Goal: Information Seeking & Learning: Learn about a topic

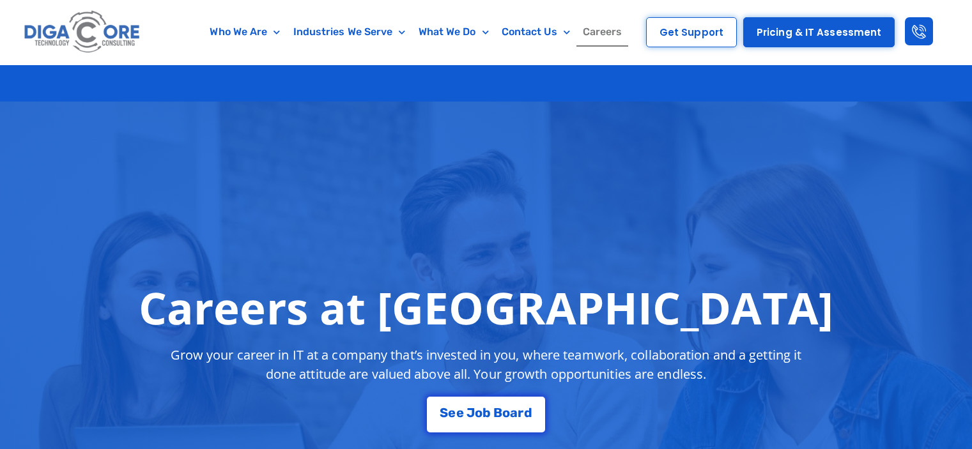
scroll to position [2235, 0]
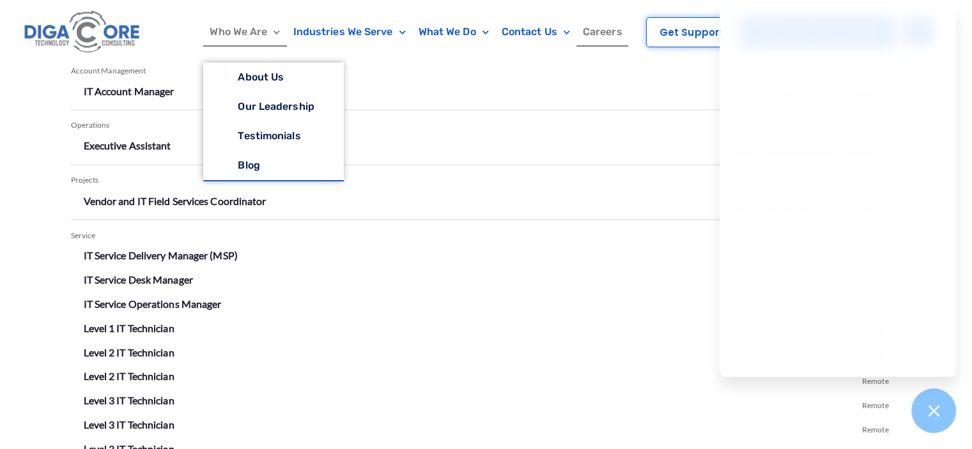
click at [225, 25] on link "Who We Are" at bounding box center [244, 31] width 83 height 29
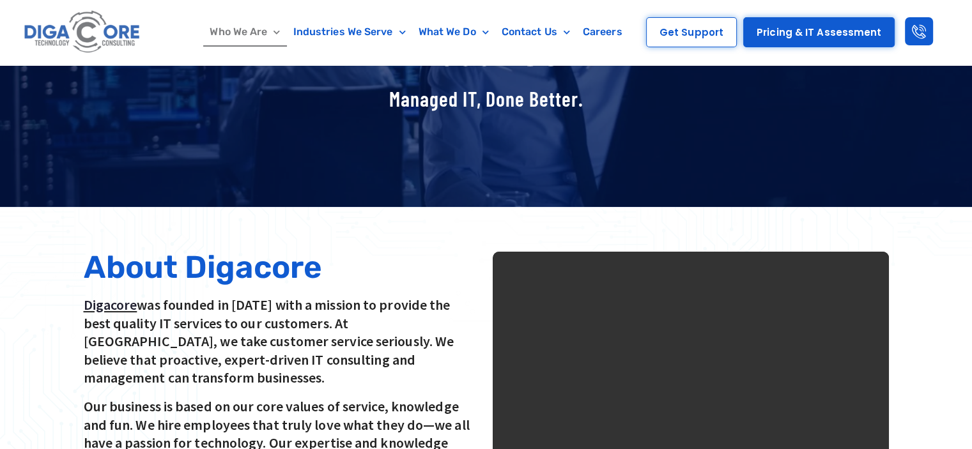
scroll to position [192, 0]
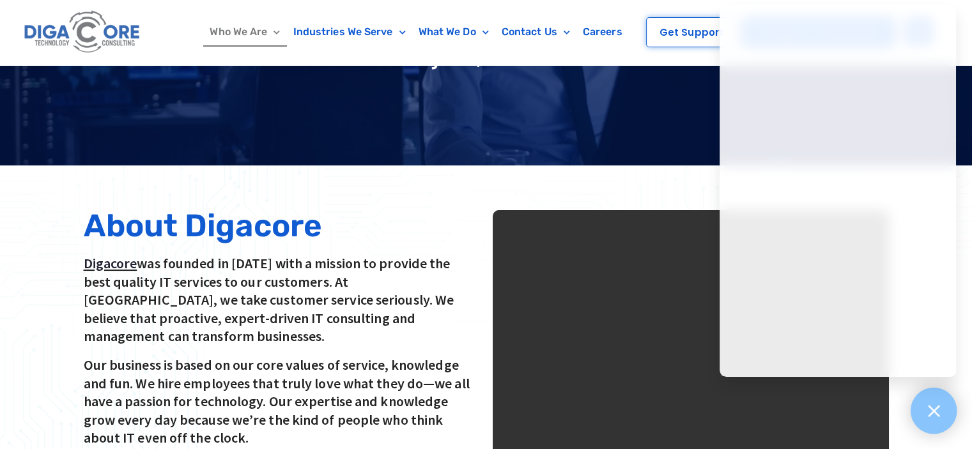
click at [935, 417] on icon at bounding box center [933, 410] width 17 height 17
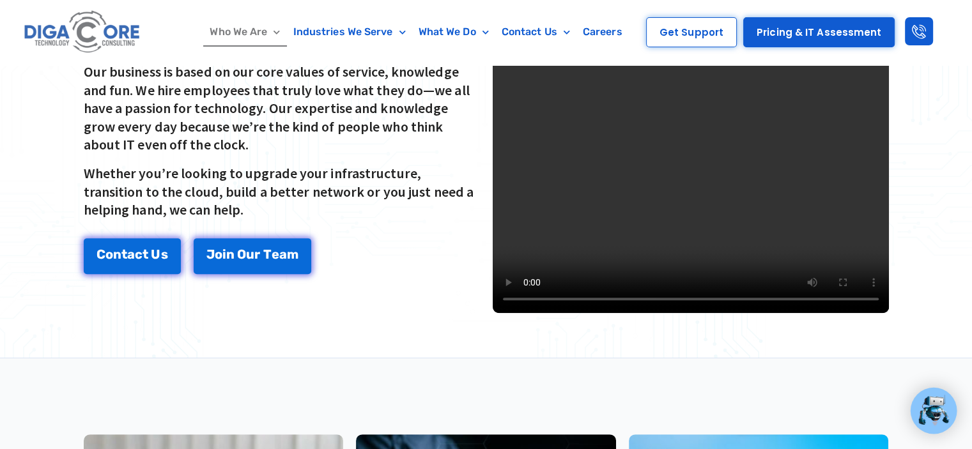
scroll to position [484, 0]
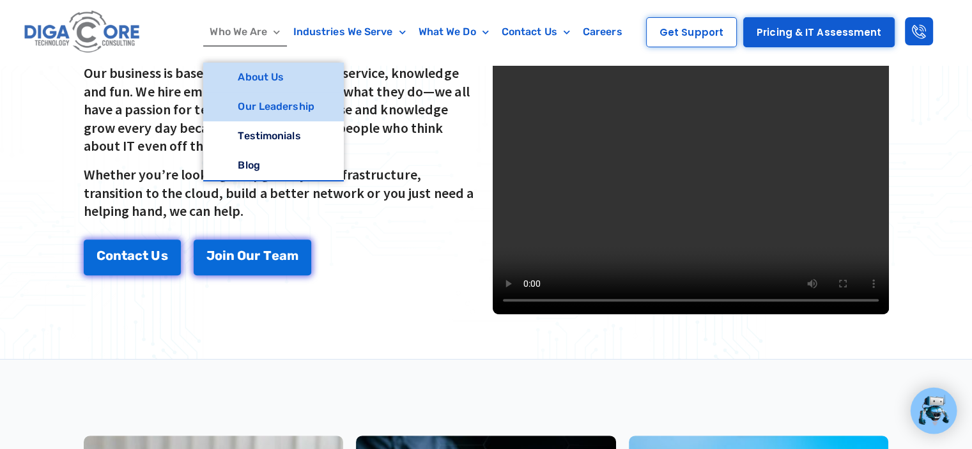
click at [238, 107] on link "Our Leadership" at bounding box center [273, 106] width 140 height 29
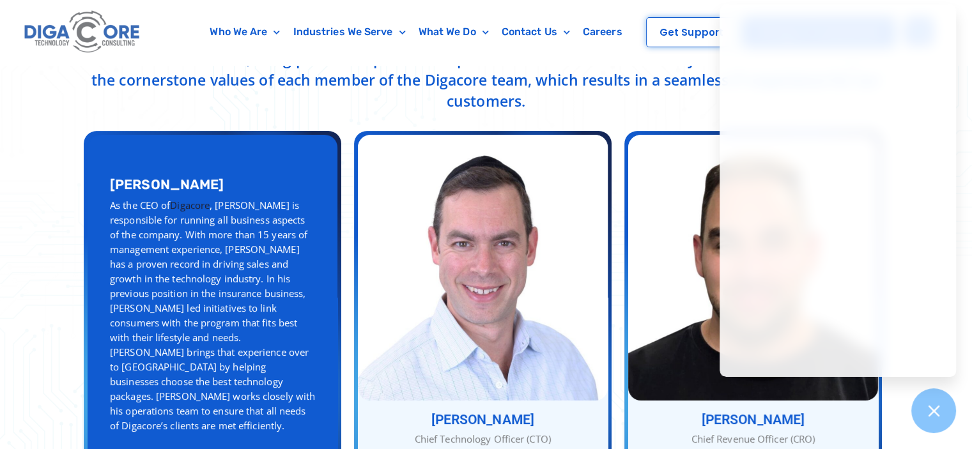
scroll to position [447, 0]
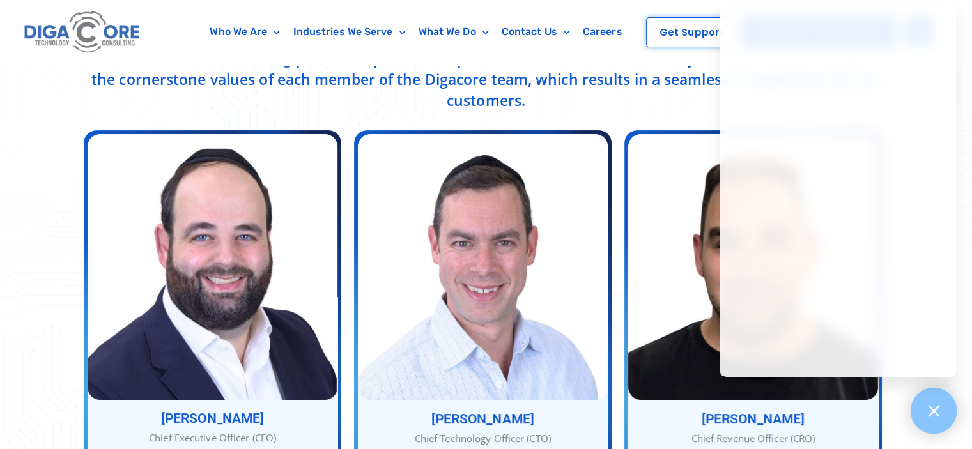
click at [935, 408] on icon at bounding box center [933, 410] width 17 height 17
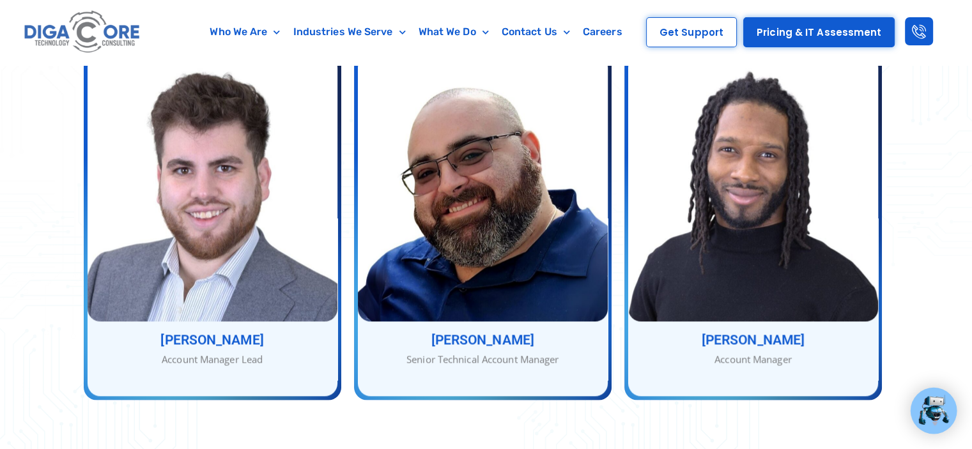
scroll to position [1725, 0]
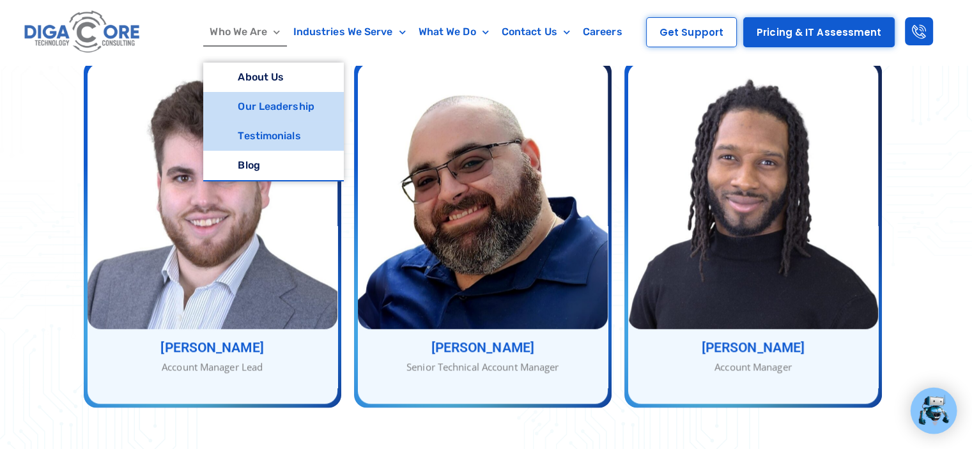
click at [280, 133] on link "Testimonials" at bounding box center [273, 135] width 140 height 29
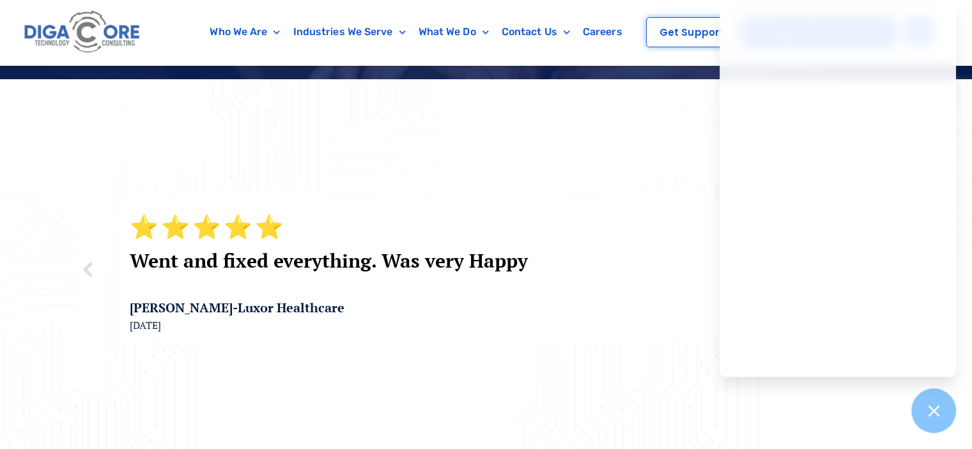
scroll to position [256, 0]
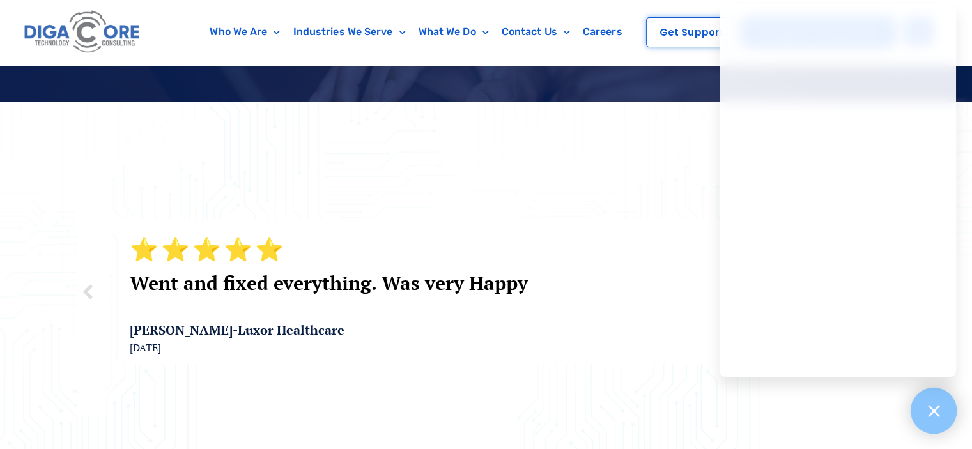
click at [943, 412] on div at bounding box center [933, 411] width 47 height 47
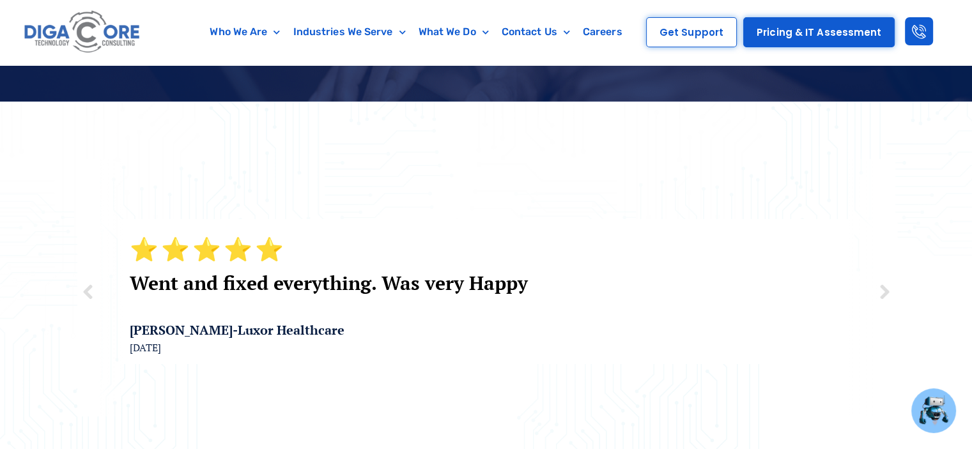
click at [885, 280] on img at bounding box center [882, 291] width 23 height 23
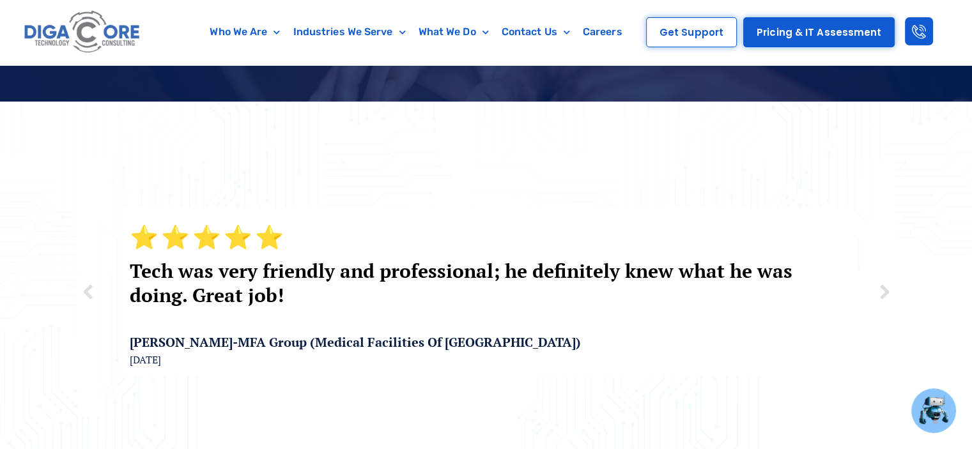
click at [884, 280] on img at bounding box center [882, 291] width 23 height 23
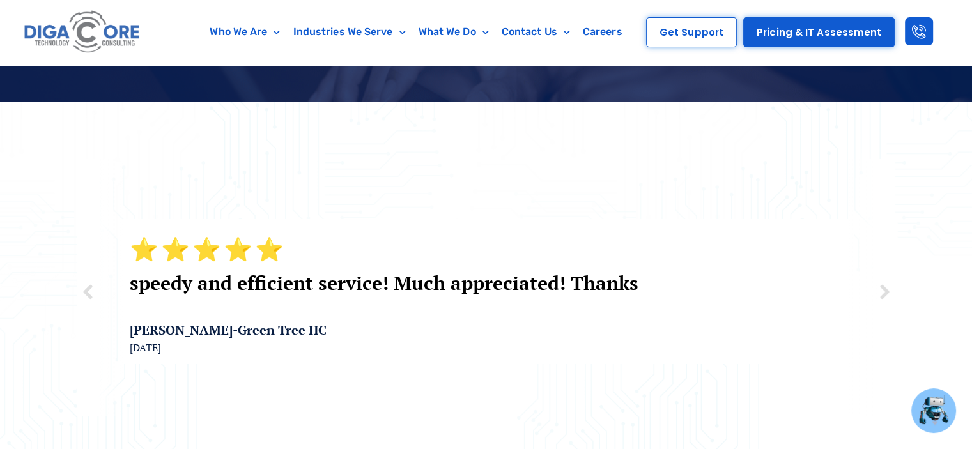
click at [884, 280] on img at bounding box center [882, 291] width 23 height 23
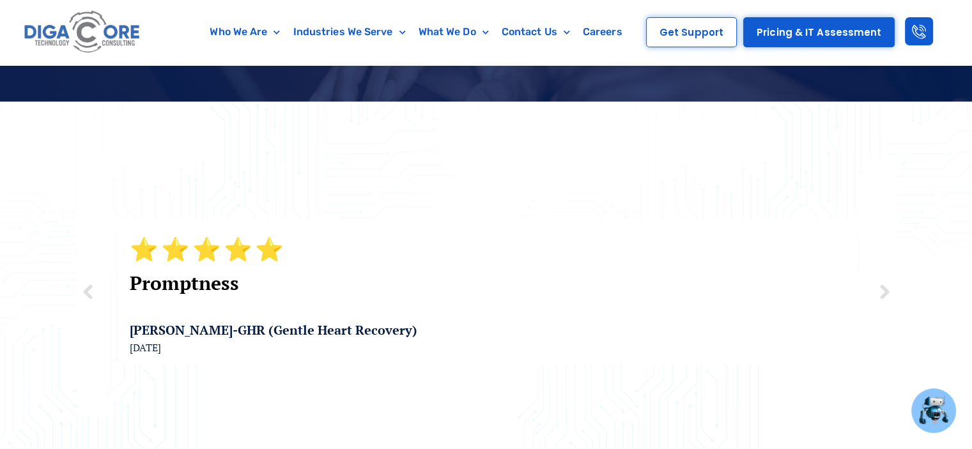
click at [884, 280] on img at bounding box center [882, 291] width 23 height 23
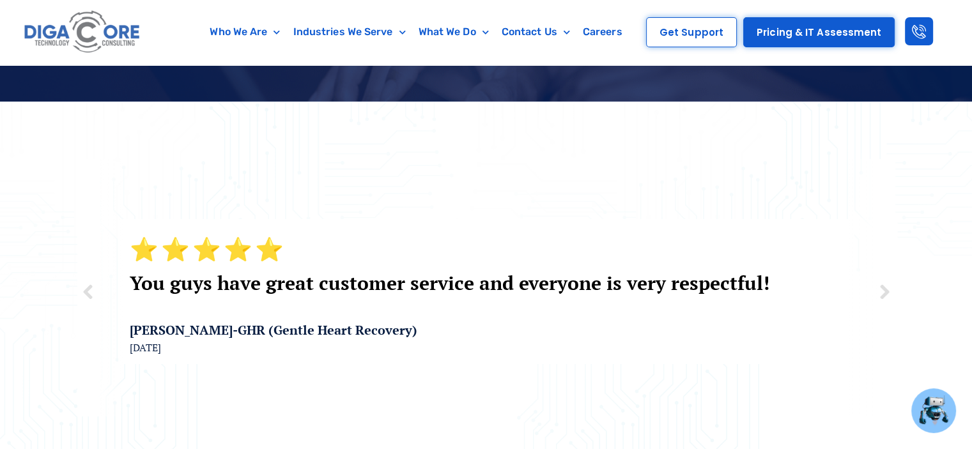
click at [884, 280] on img at bounding box center [882, 291] width 23 height 23
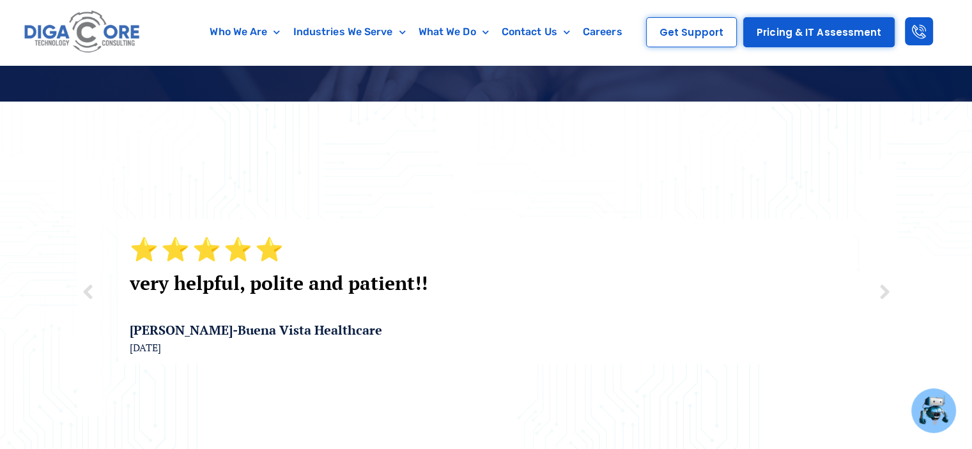
click at [884, 280] on img at bounding box center [882, 291] width 23 height 23
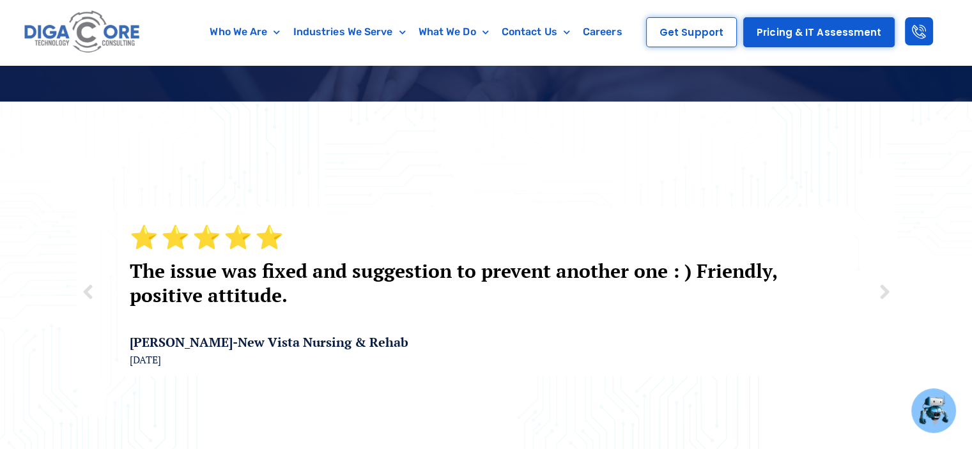
click at [884, 280] on img at bounding box center [882, 291] width 23 height 23
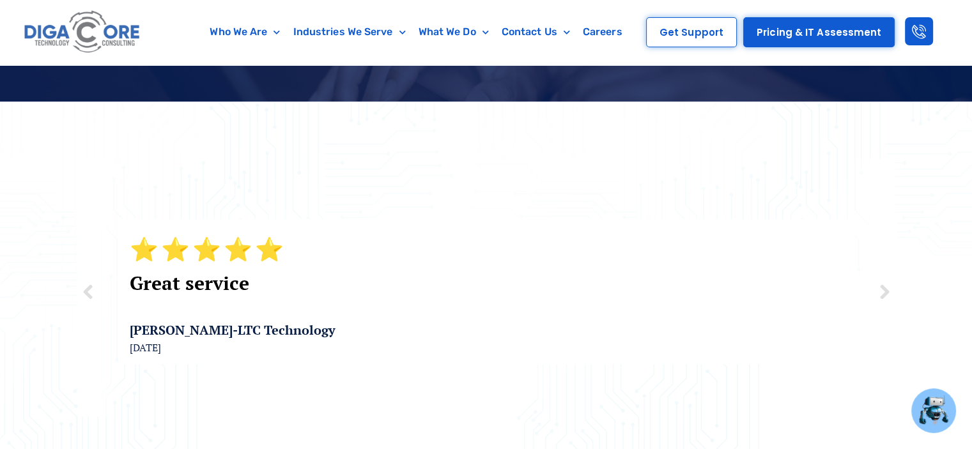
click at [884, 280] on img at bounding box center [882, 291] width 23 height 23
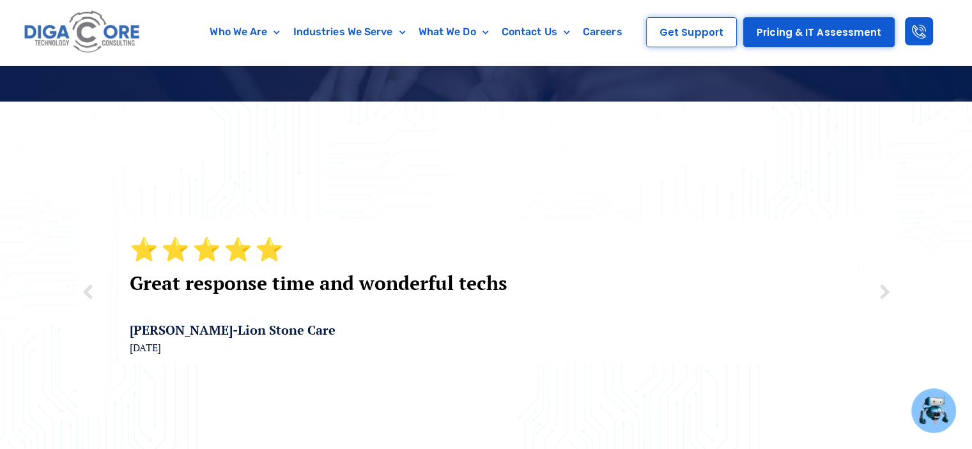
click at [884, 280] on img at bounding box center [882, 291] width 23 height 23
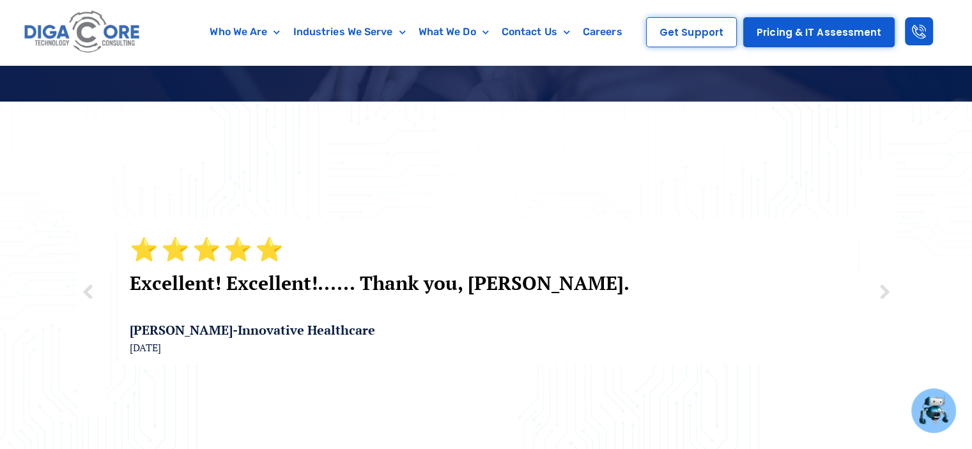
click at [82, 280] on img at bounding box center [88, 291] width 23 height 23
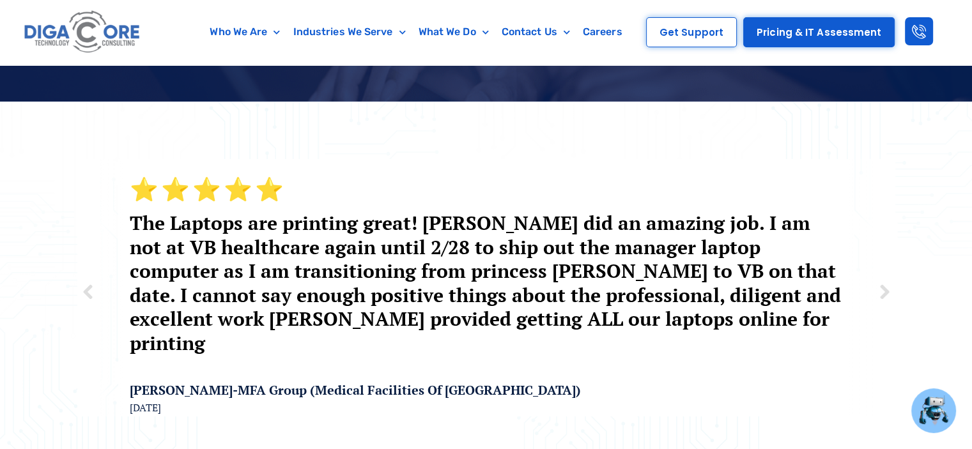
click at [880, 280] on img at bounding box center [882, 291] width 23 height 23
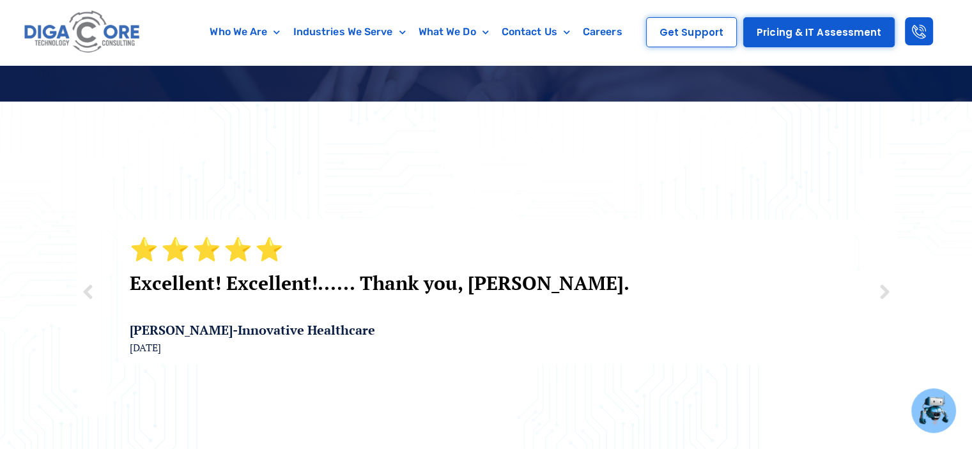
click at [880, 280] on img at bounding box center [882, 291] width 23 height 23
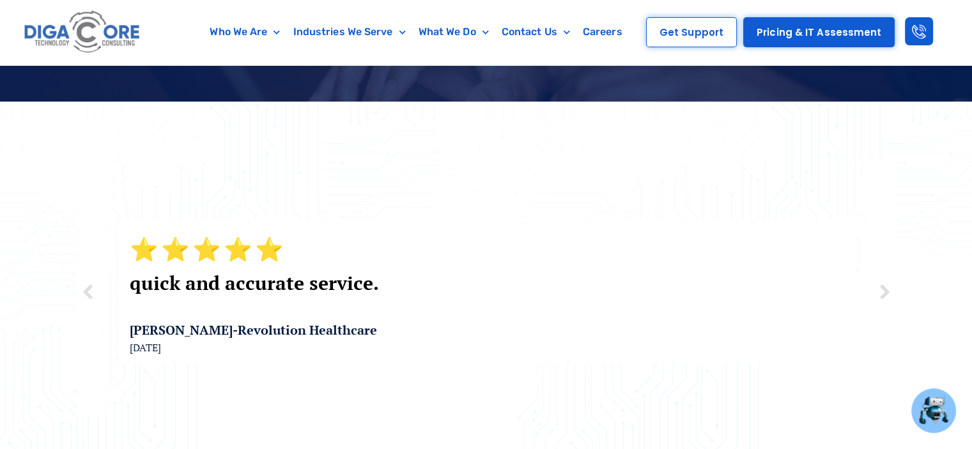
click at [880, 280] on img at bounding box center [882, 291] width 23 height 23
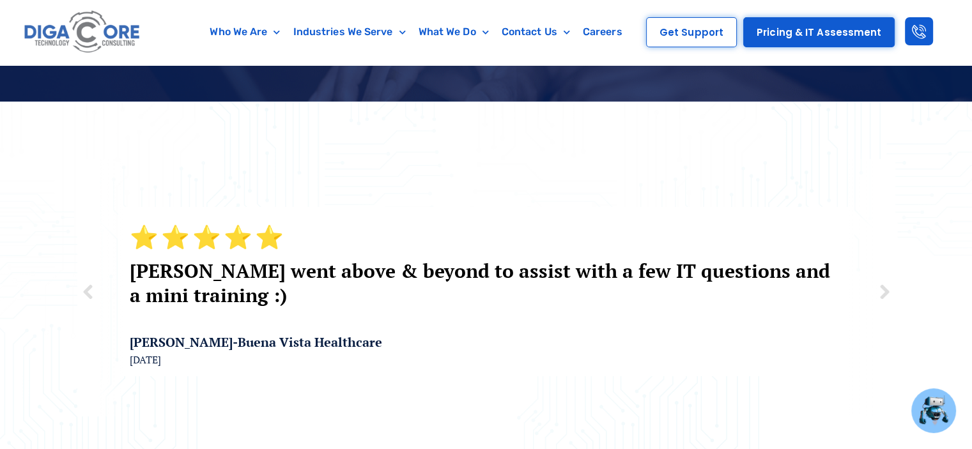
click at [880, 280] on img at bounding box center [882, 291] width 23 height 23
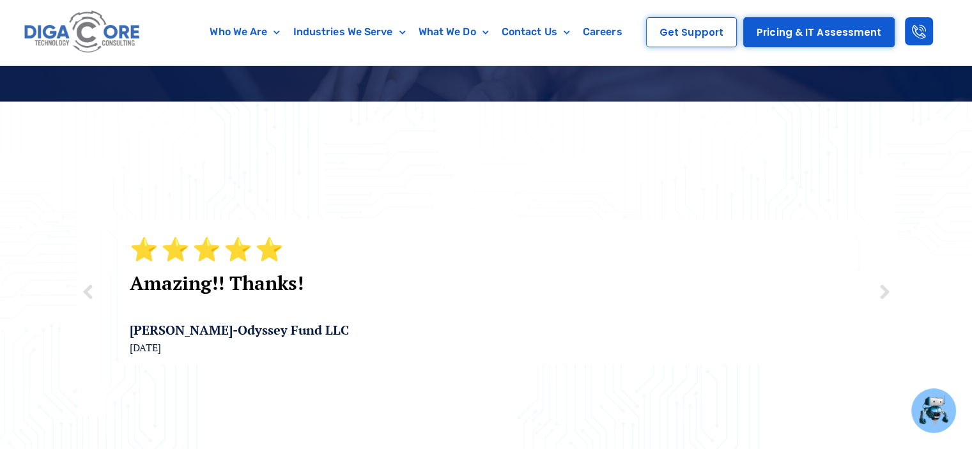
click at [880, 280] on img at bounding box center [882, 291] width 23 height 23
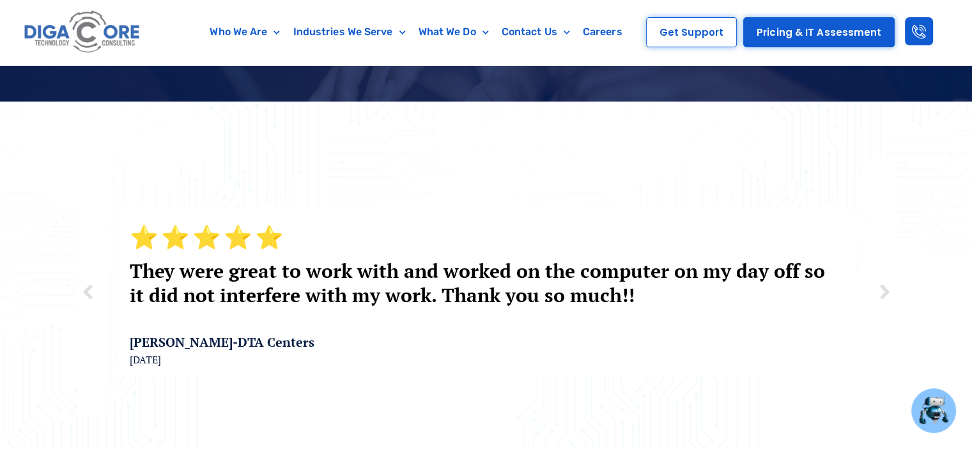
click at [880, 280] on img at bounding box center [882, 291] width 23 height 23
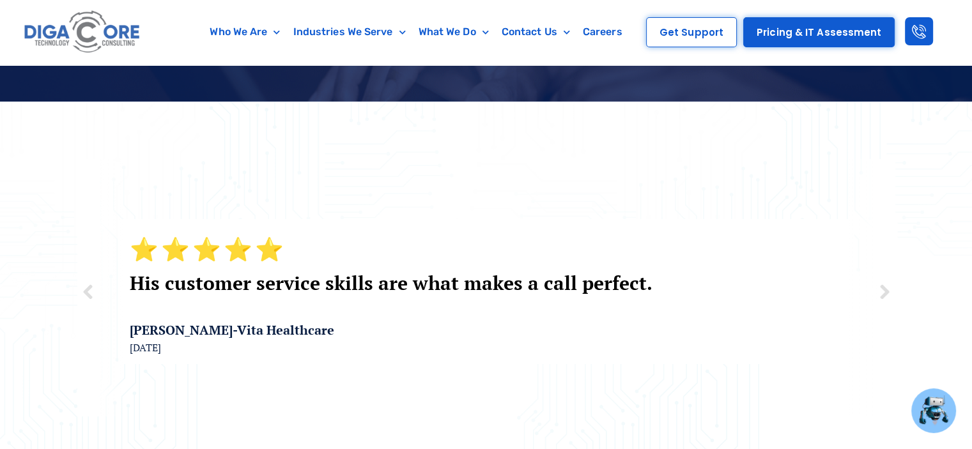
click at [880, 280] on img at bounding box center [882, 291] width 23 height 23
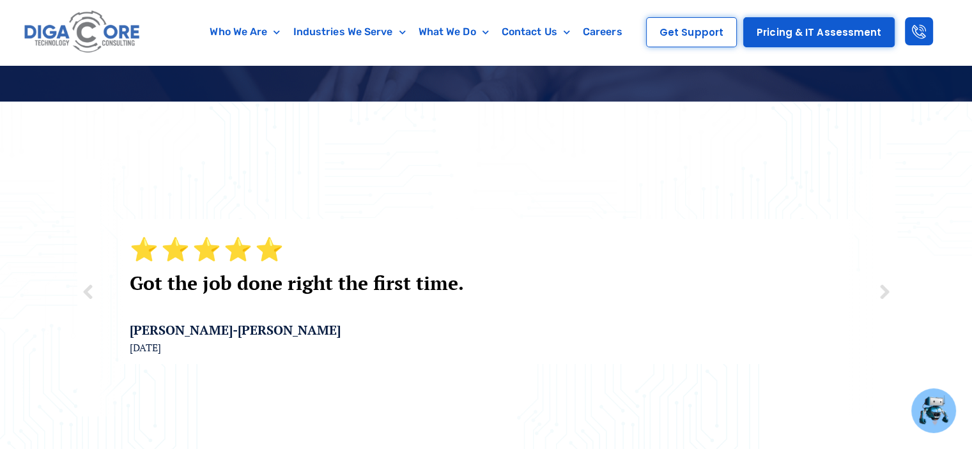
click at [880, 280] on img at bounding box center [882, 291] width 23 height 23
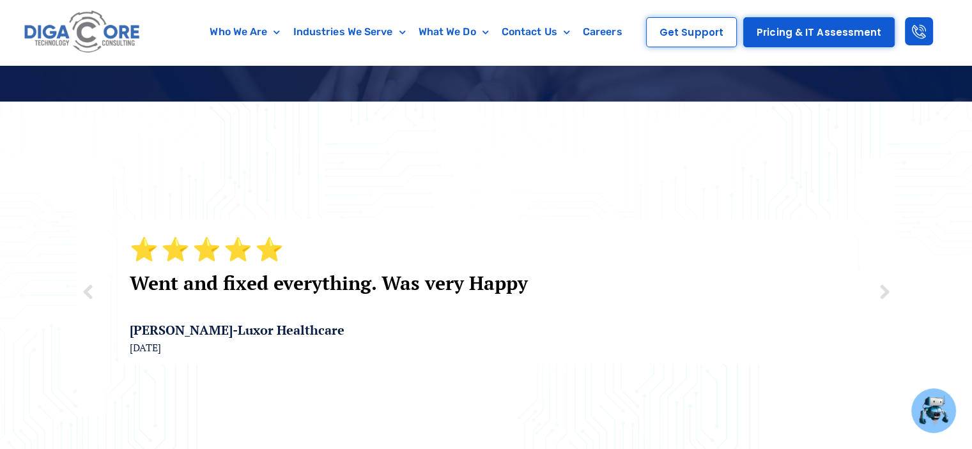
click at [880, 280] on img at bounding box center [882, 291] width 23 height 23
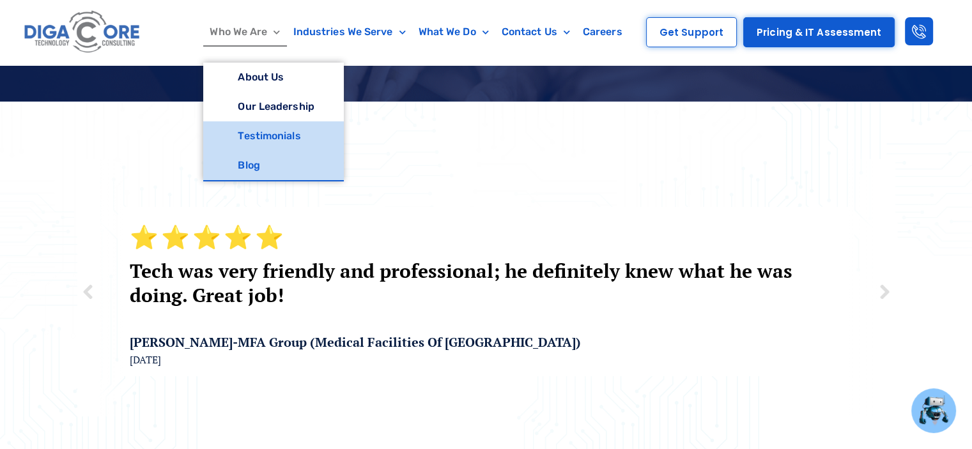
click at [252, 169] on link "Blog" at bounding box center [273, 165] width 140 height 29
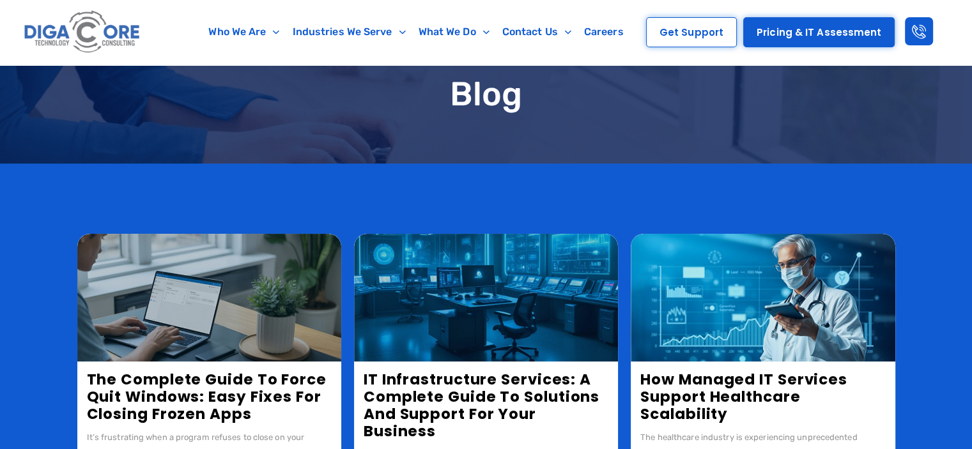
scroll to position [128, 0]
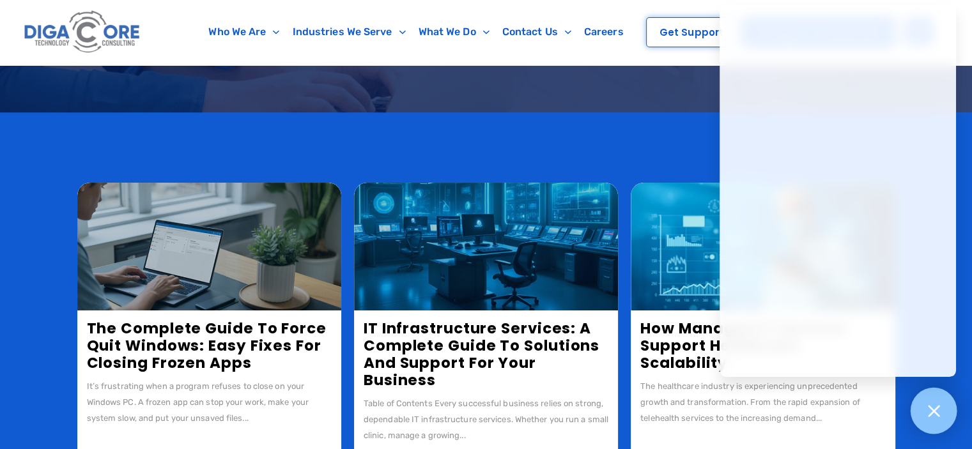
drag, startPoint x: 944, startPoint y: 415, endPoint x: 941, endPoint y: 401, distance: 14.3
click at [944, 413] on div at bounding box center [933, 411] width 47 height 47
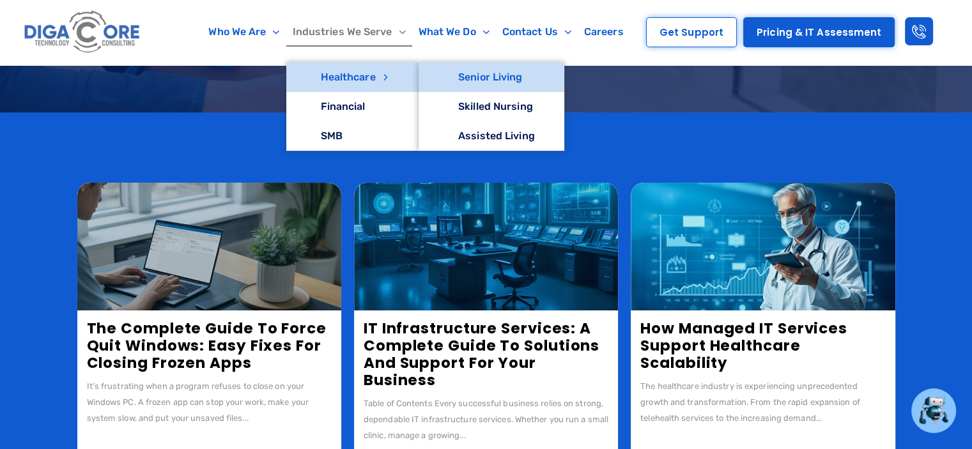
click at [466, 83] on link "Senior Living" at bounding box center [491, 77] width 146 height 29
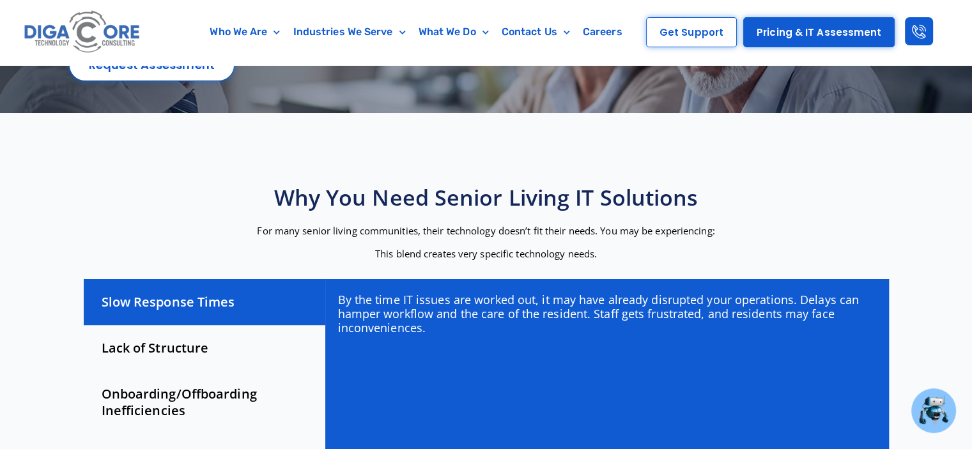
scroll to position [192, 0]
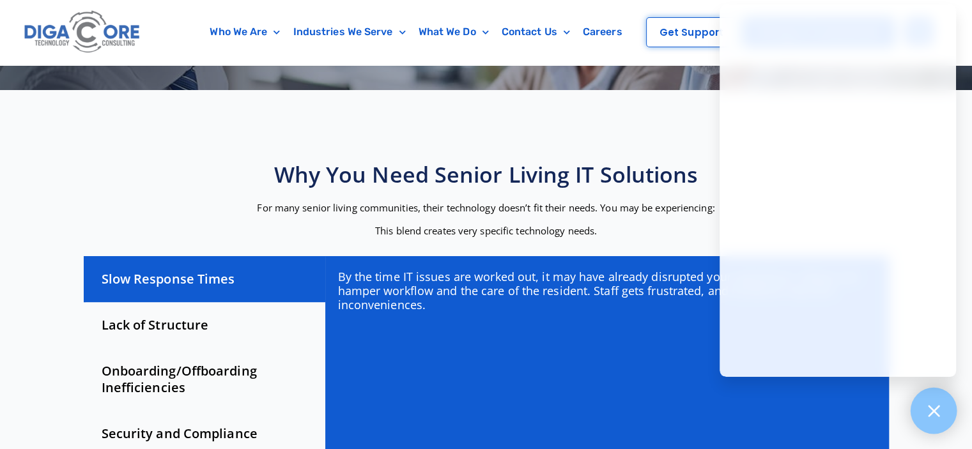
click at [922, 416] on div at bounding box center [933, 411] width 47 height 47
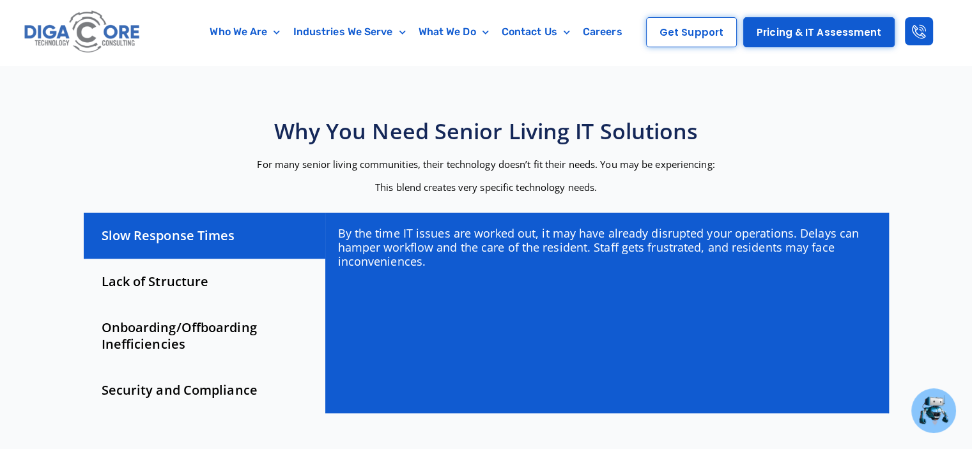
scroll to position [256, 0]
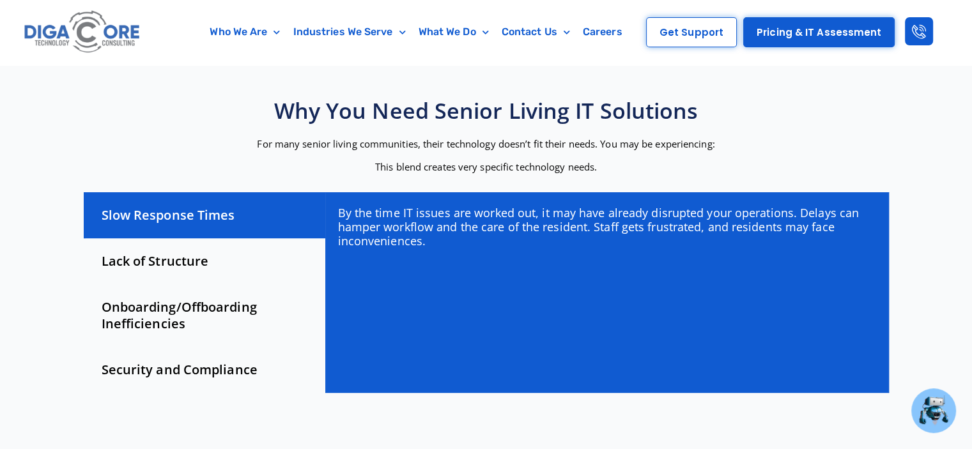
click at [147, 258] on div "Lack of Structure" at bounding box center [204, 261] width 241 height 46
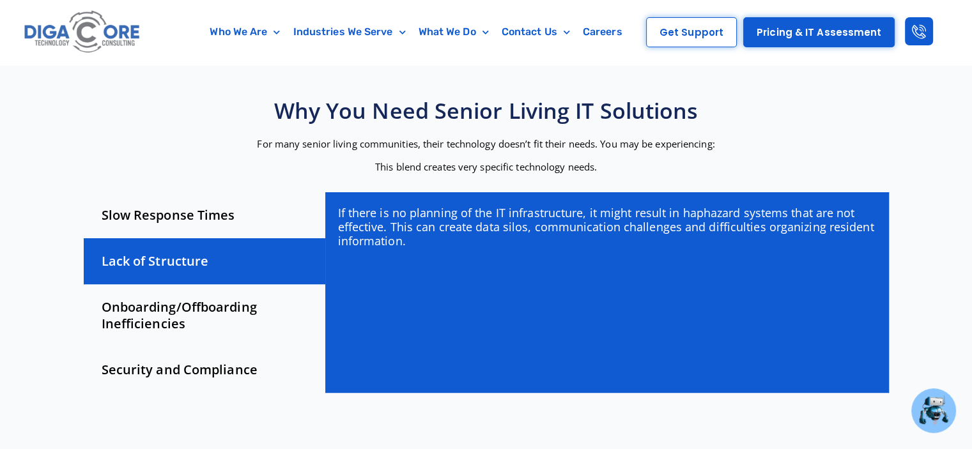
click at [128, 309] on div "Onboarding/Offboarding Inefficiencies" at bounding box center [204, 315] width 241 height 63
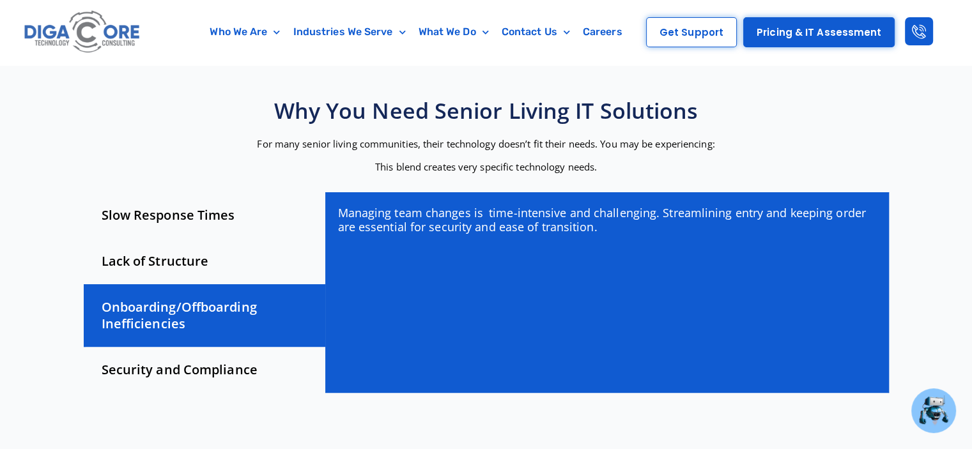
click at [124, 369] on div "Security and Compliance" at bounding box center [204, 370] width 241 height 46
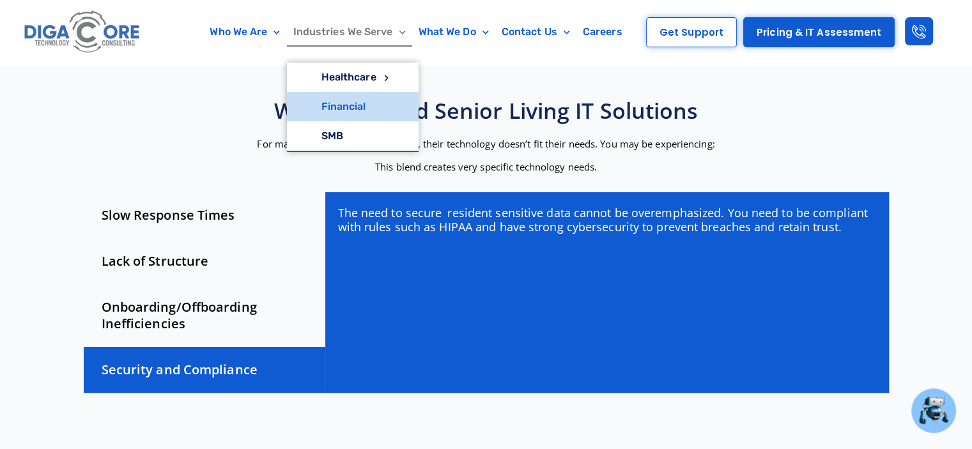
click at [351, 108] on link "Financial" at bounding box center [353, 106] width 132 height 29
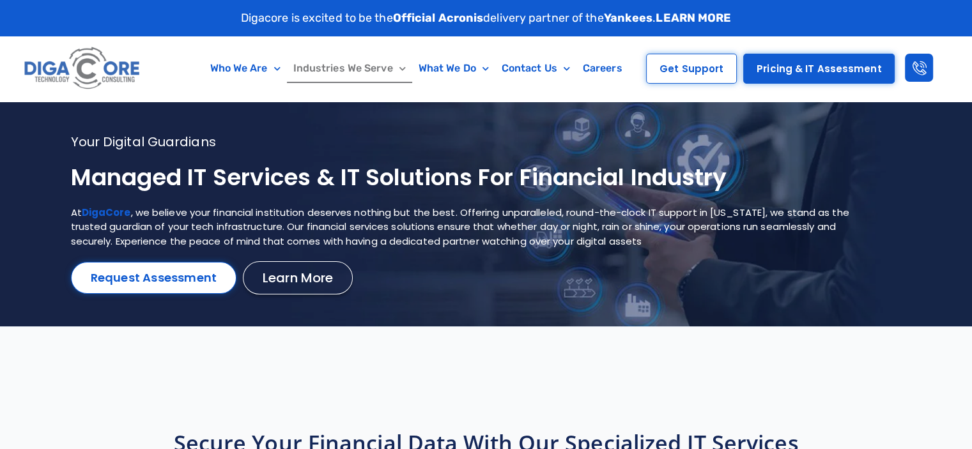
click at [352, 64] on link "Industries We Serve" at bounding box center [349, 68] width 125 height 29
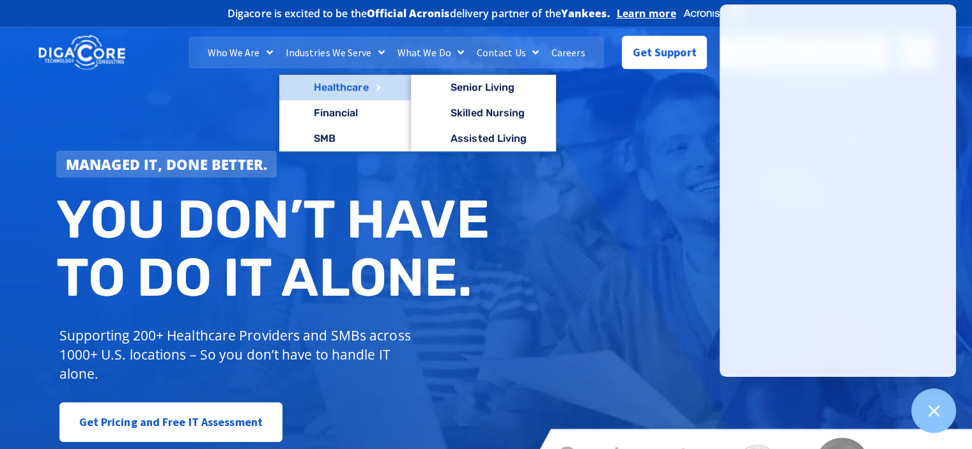
click at [348, 86] on link "Healthcare" at bounding box center [345, 88] width 132 height 26
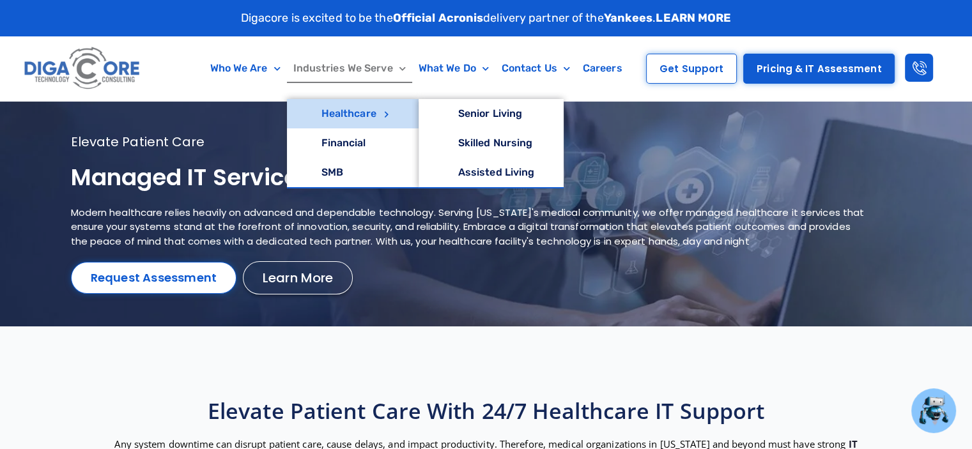
click at [374, 114] on link "Healthcare" at bounding box center [353, 113] width 132 height 29
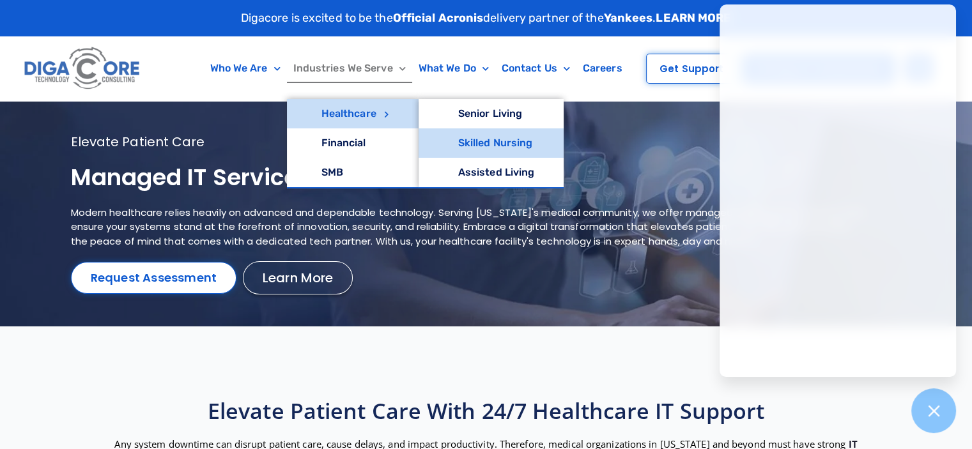
click at [468, 137] on link "Skilled Nursing" at bounding box center [491, 142] width 146 height 29
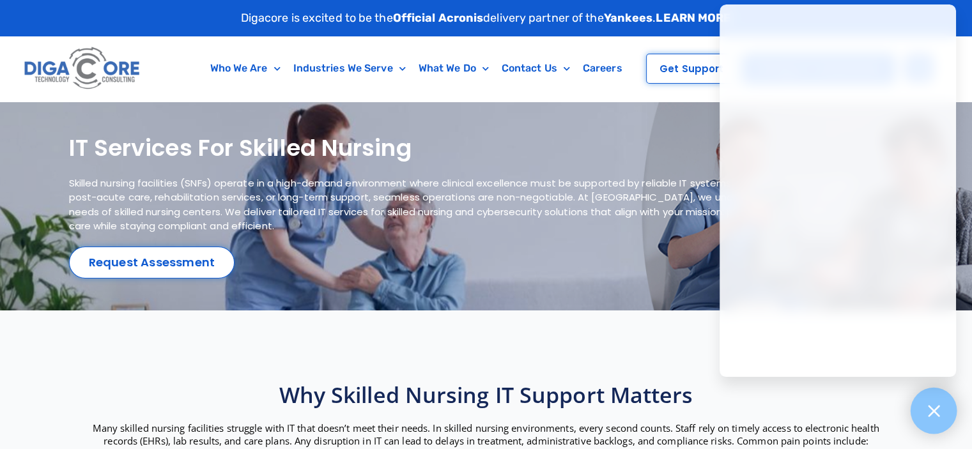
click at [925, 398] on div at bounding box center [933, 411] width 47 height 47
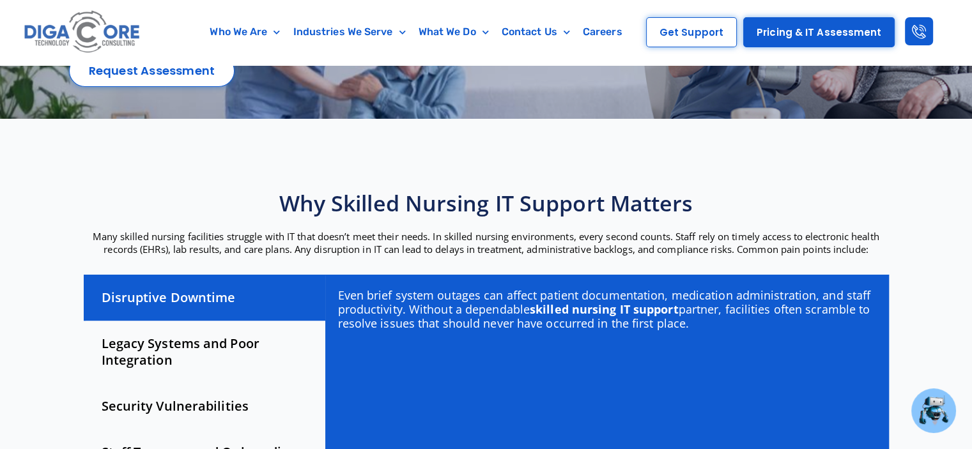
scroll to position [256, 0]
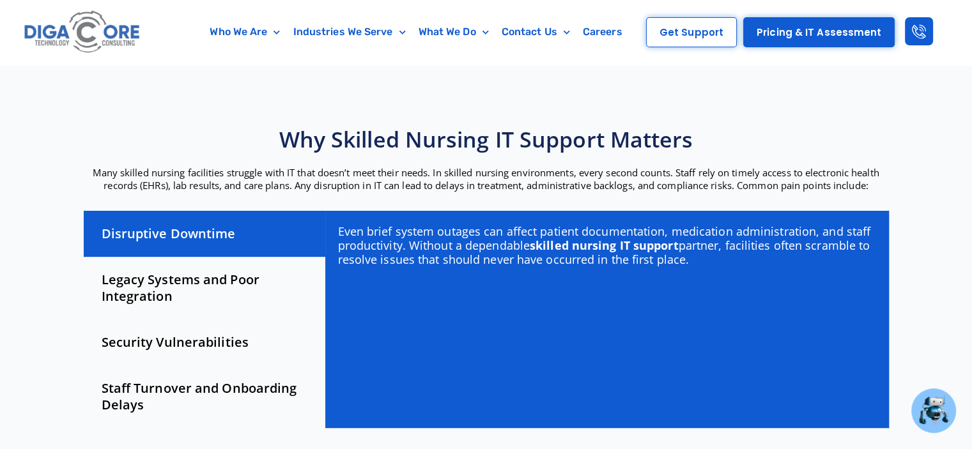
click at [165, 288] on div "Legacy Systems and Poor Integration" at bounding box center [204, 288] width 241 height 63
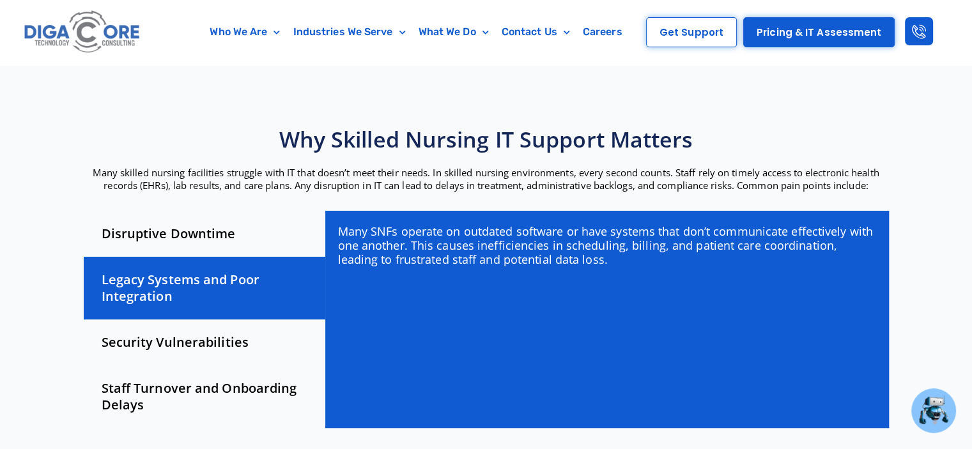
click at [201, 340] on div "Security Vulnerabilities" at bounding box center [204, 342] width 241 height 46
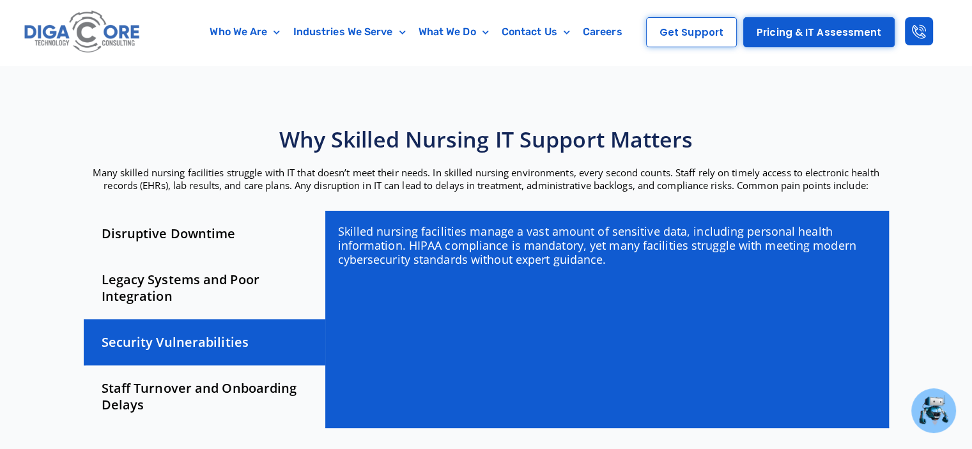
click at [236, 385] on div "Staff Turnover and Onboarding Delays" at bounding box center [204, 396] width 241 height 63
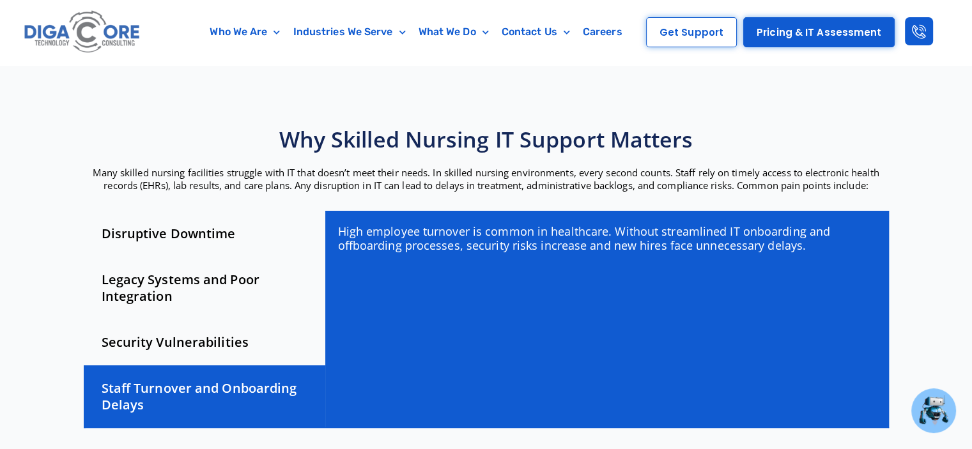
click at [202, 338] on div "Security Vulnerabilities" at bounding box center [204, 342] width 241 height 46
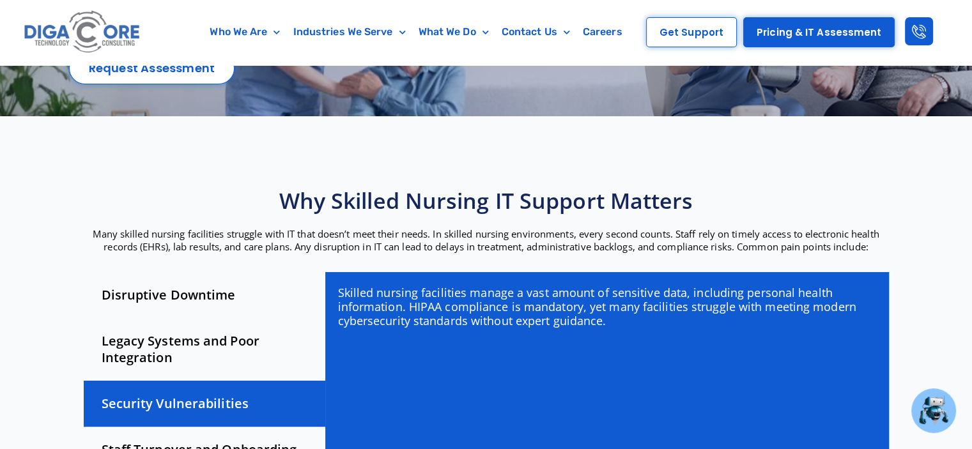
scroll to position [192, 0]
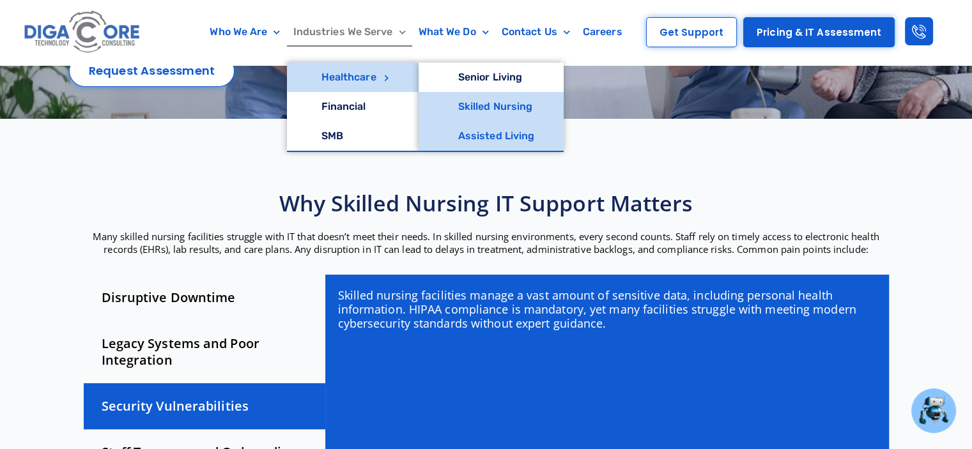
click at [473, 131] on link "Assisted Living" at bounding box center [491, 135] width 146 height 29
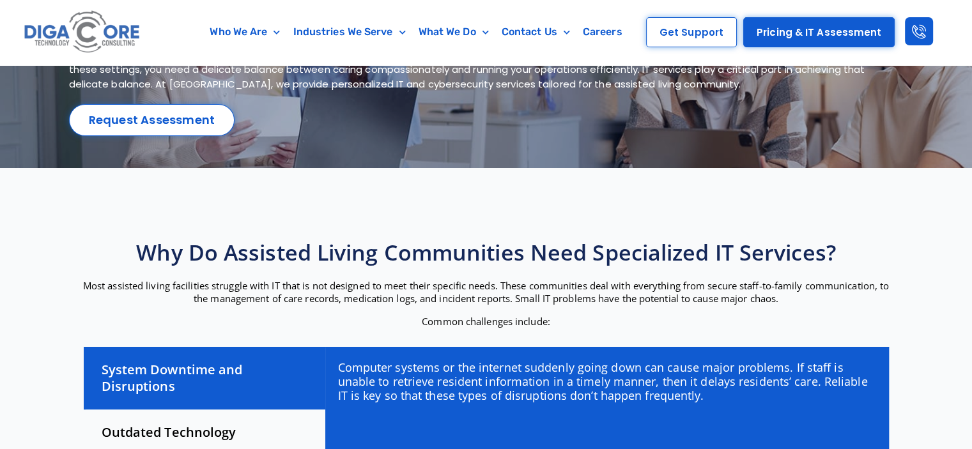
scroll to position [192, 0]
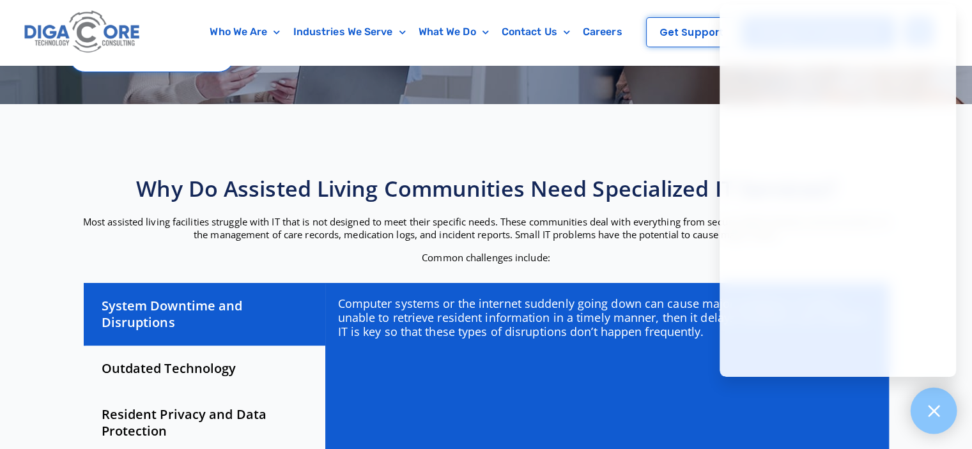
drag, startPoint x: 926, startPoint y: 408, endPoint x: 931, endPoint y: 399, distance: 10.0
click at [929, 406] on icon at bounding box center [933, 410] width 17 height 17
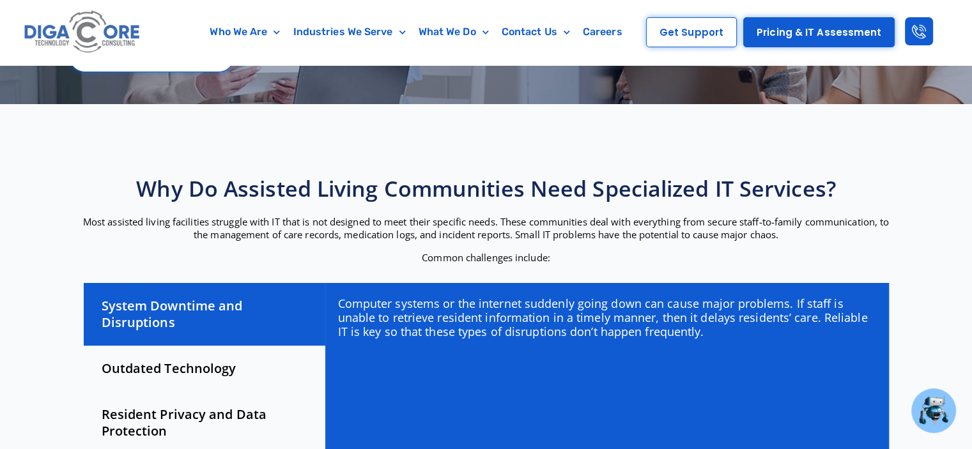
scroll to position [256, 0]
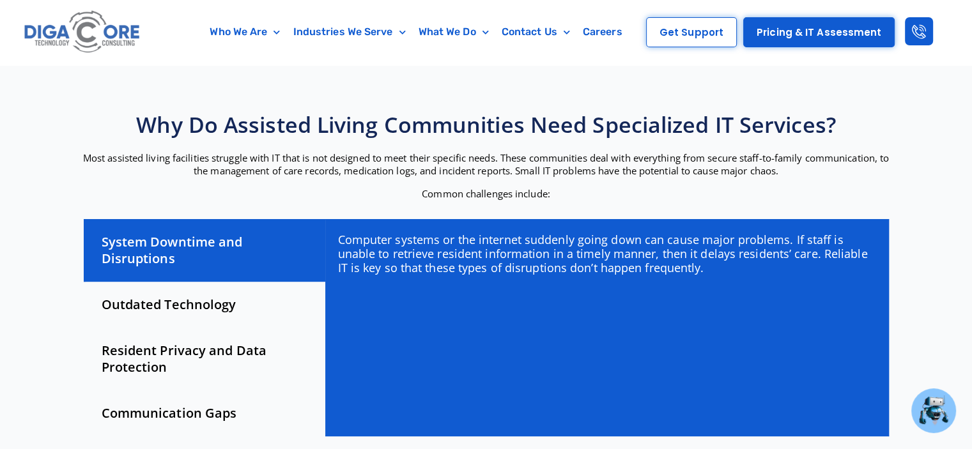
click at [143, 302] on div "Outdated Technology" at bounding box center [204, 305] width 241 height 46
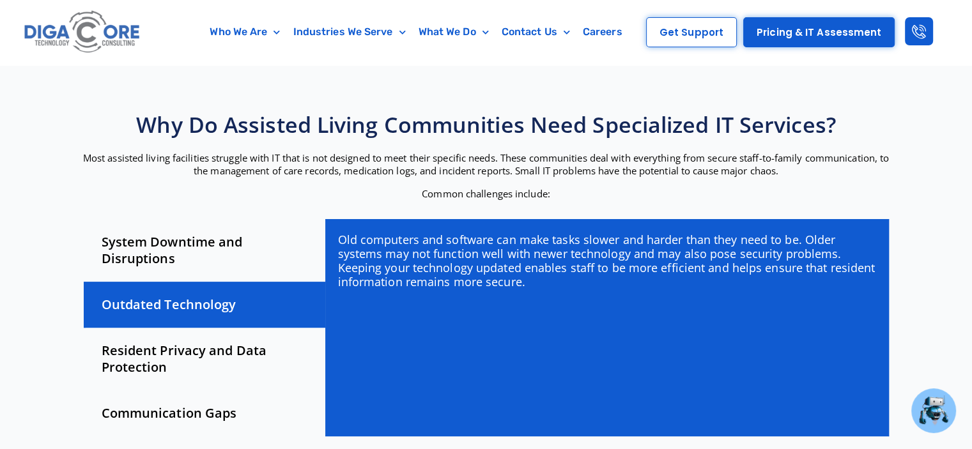
scroll to position [319, 0]
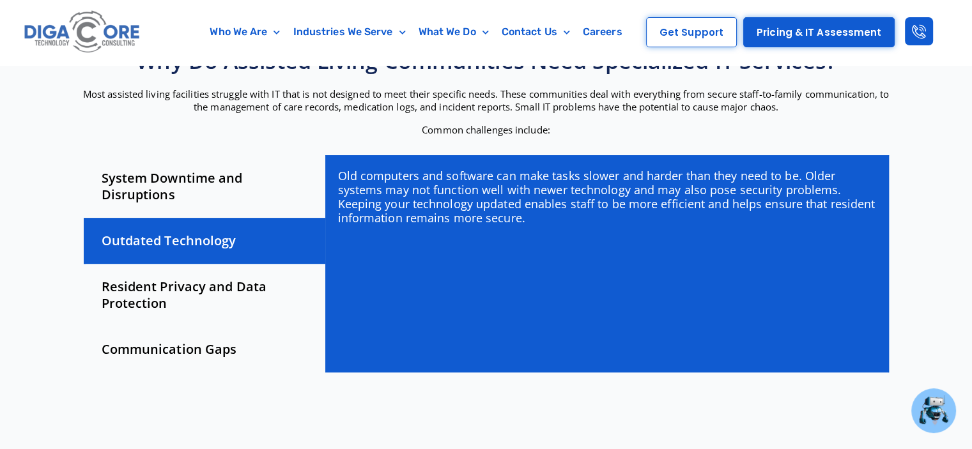
click at [217, 281] on div "Resident Privacy and Data Protection" at bounding box center [204, 295] width 241 height 63
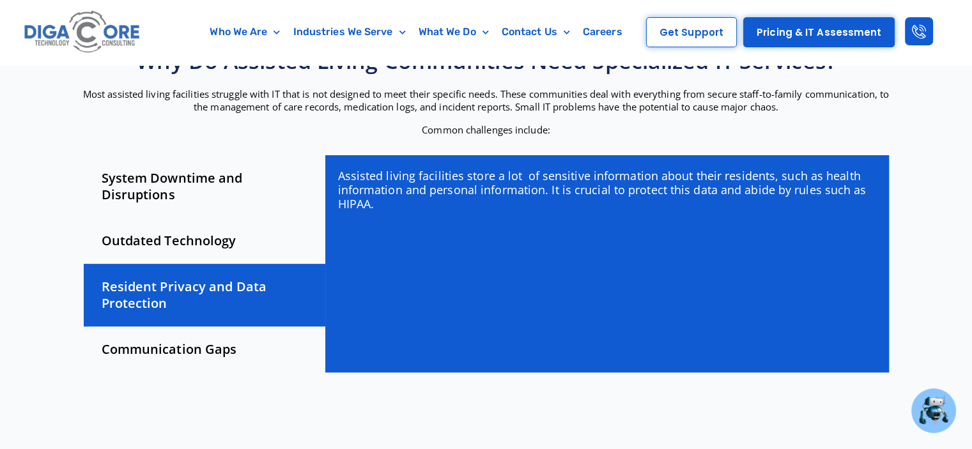
click at [173, 344] on div "Communication Gaps" at bounding box center [204, 349] width 241 height 46
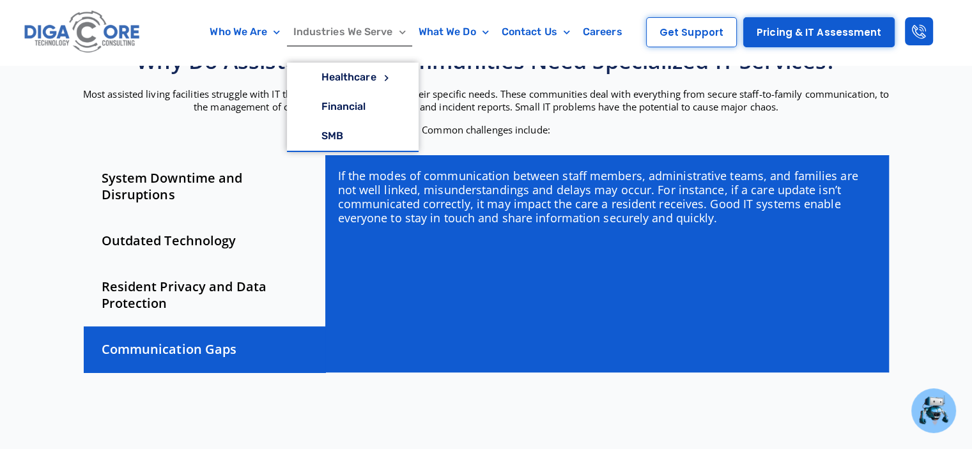
click at [356, 31] on link "Industries We Serve" at bounding box center [349, 31] width 125 height 29
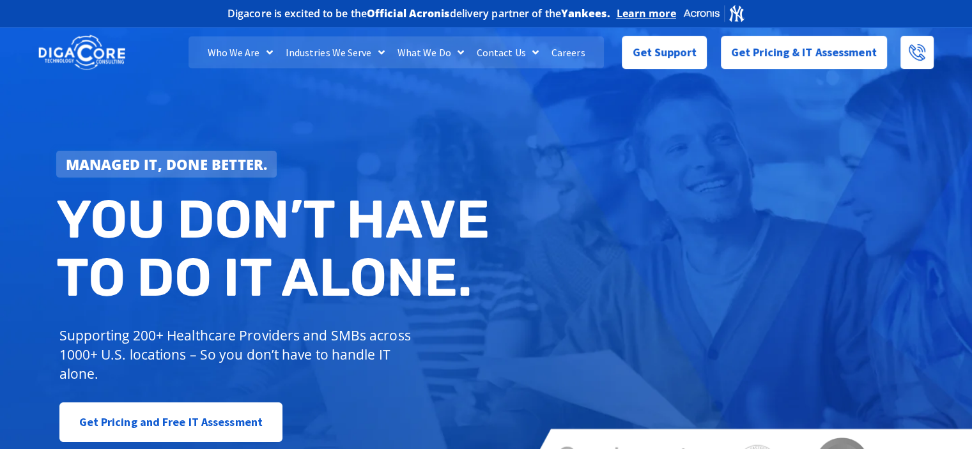
drag, startPoint x: 0, startPoint y: 0, endPoint x: 353, endPoint y: 33, distance: 354.1
click at [353, 33] on header "Digacore is excited to be the Official Acronis delivery partner of the Yankees.…" at bounding box center [486, 39] width 972 height 78
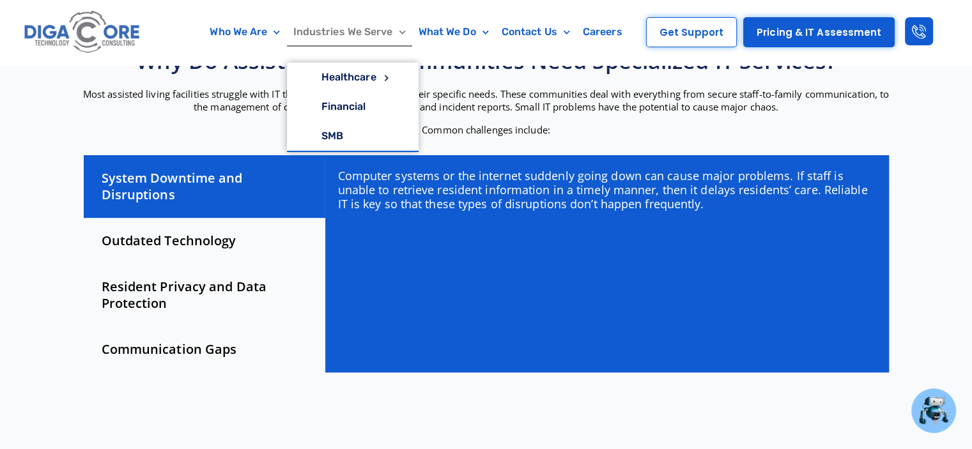
scroll to position [319, 0]
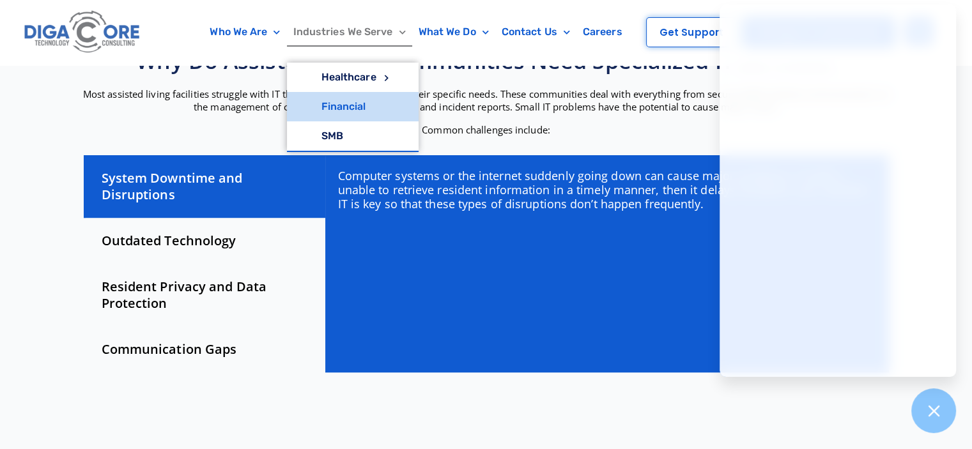
click at [344, 107] on link "Financial" at bounding box center [353, 106] width 132 height 29
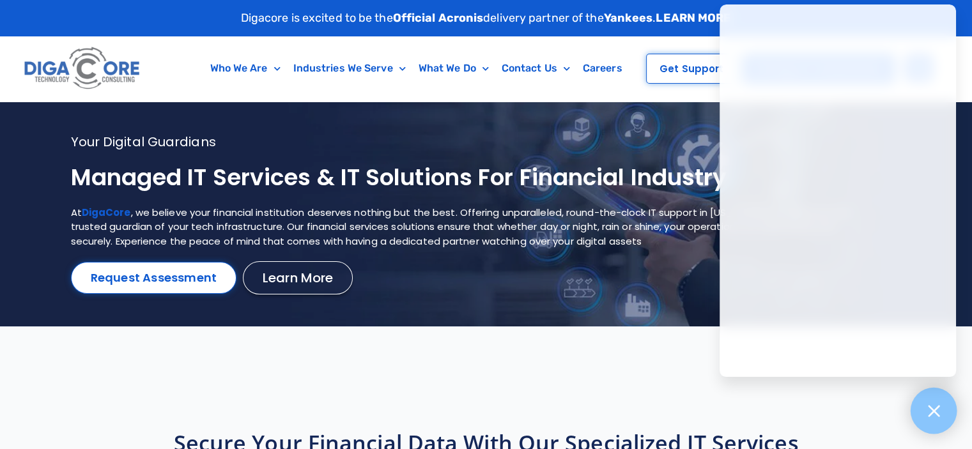
click at [926, 420] on div at bounding box center [933, 411] width 47 height 47
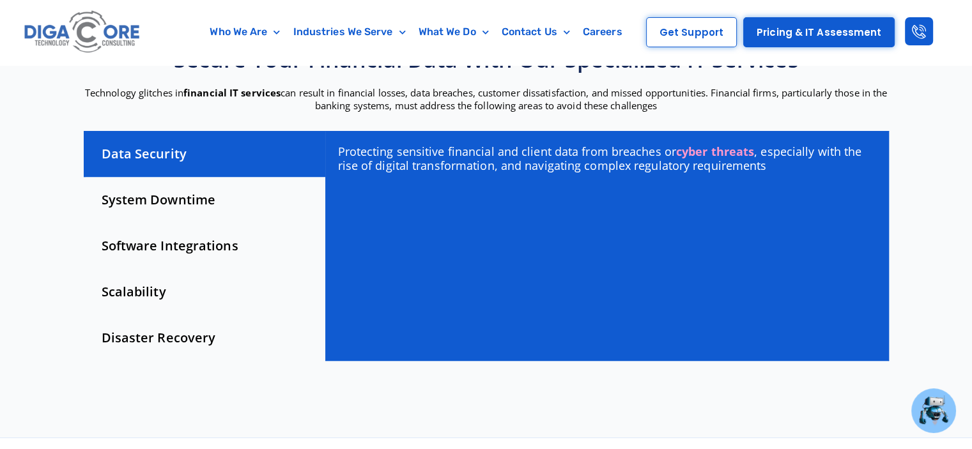
scroll to position [319, 0]
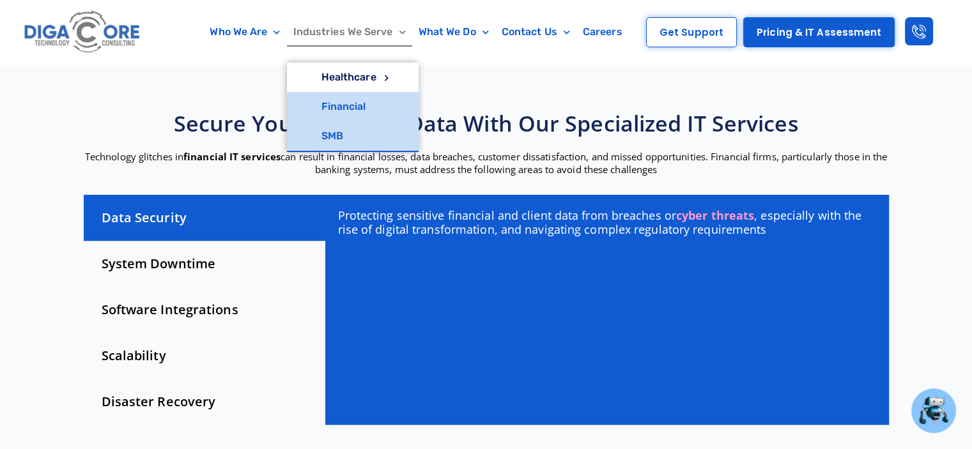
click at [346, 134] on link "SMB" at bounding box center [353, 135] width 132 height 29
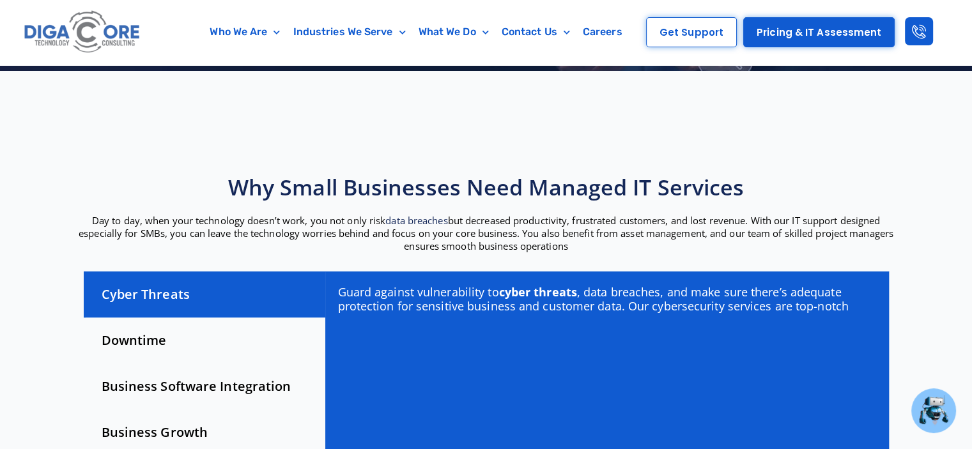
scroll to position [319, 0]
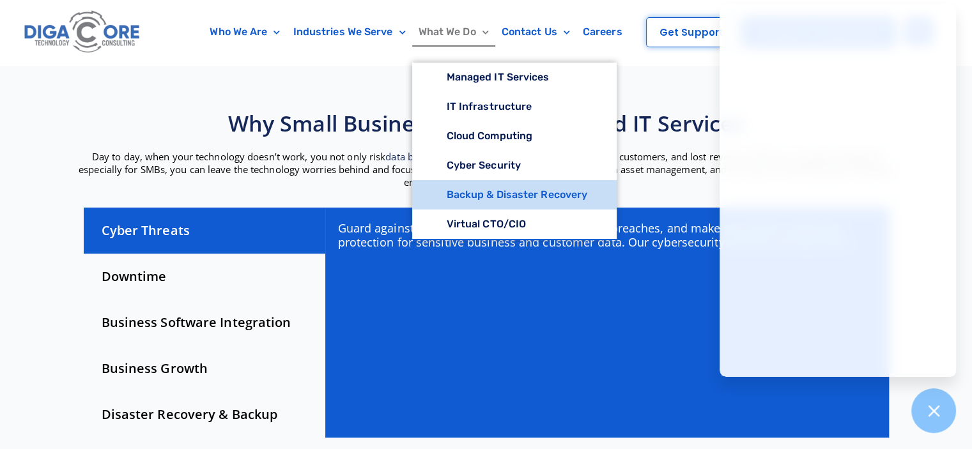
click at [445, 197] on link "Backup & Disaster Recovery" at bounding box center [514, 194] width 205 height 29
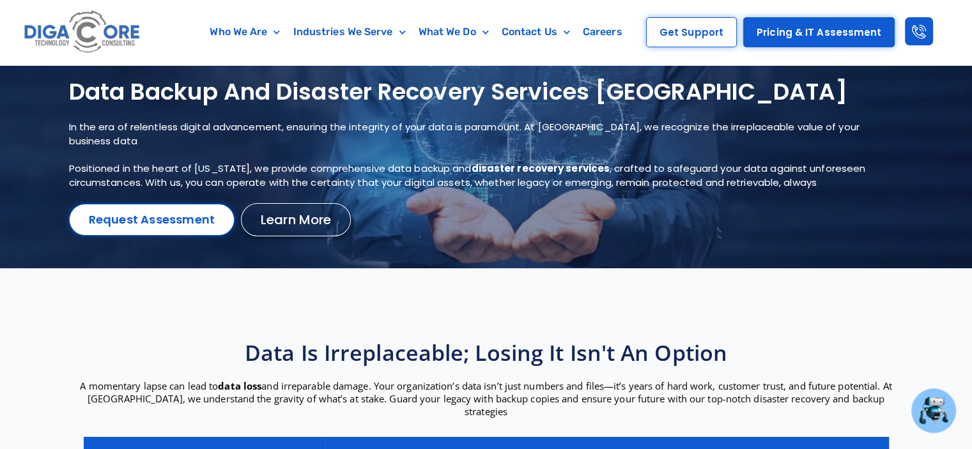
scroll to position [64, 0]
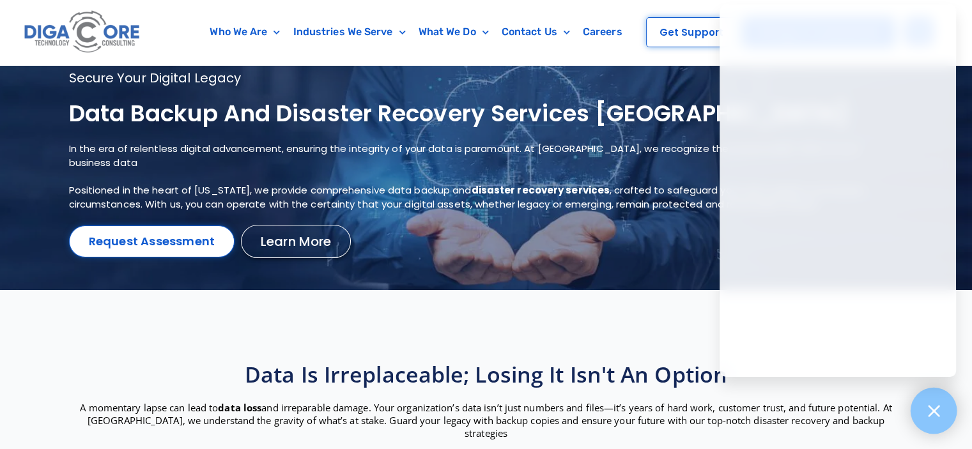
click at [937, 418] on icon at bounding box center [933, 410] width 17 height 17
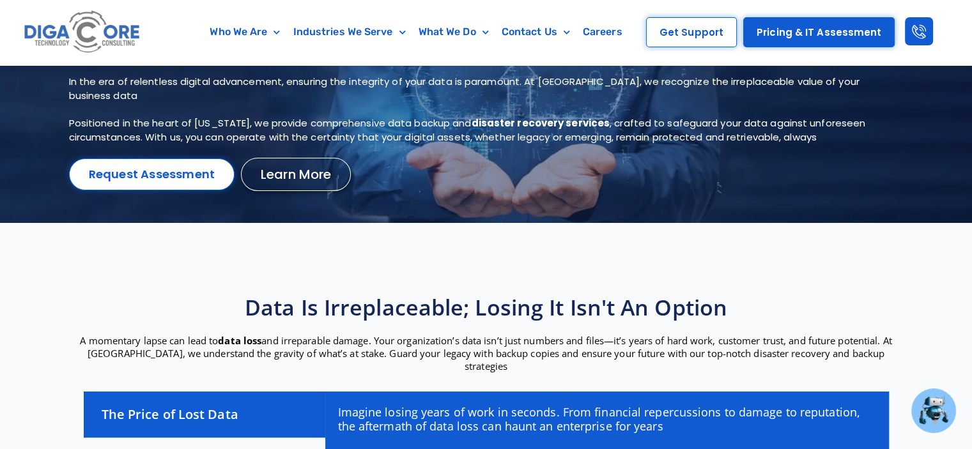
scroll to position [0, 0]
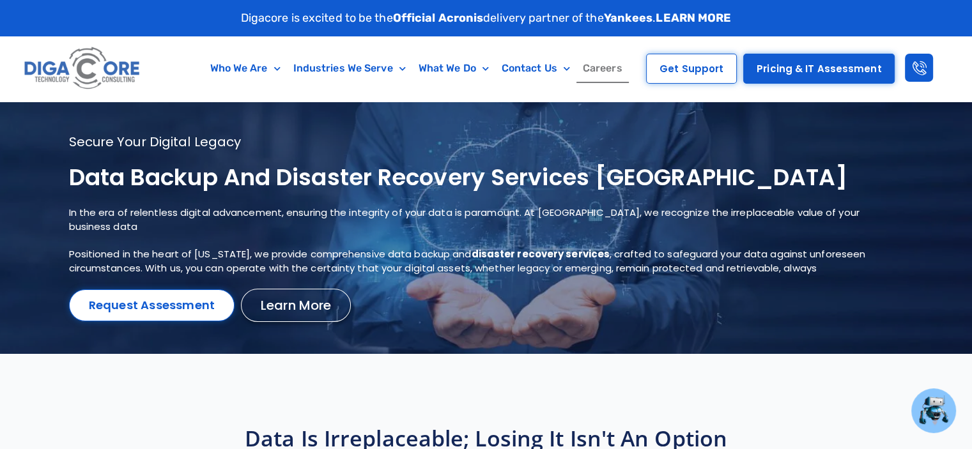
click at [607, 70] on link "Careers" at bounding box center [602, 68] width 52 height 29
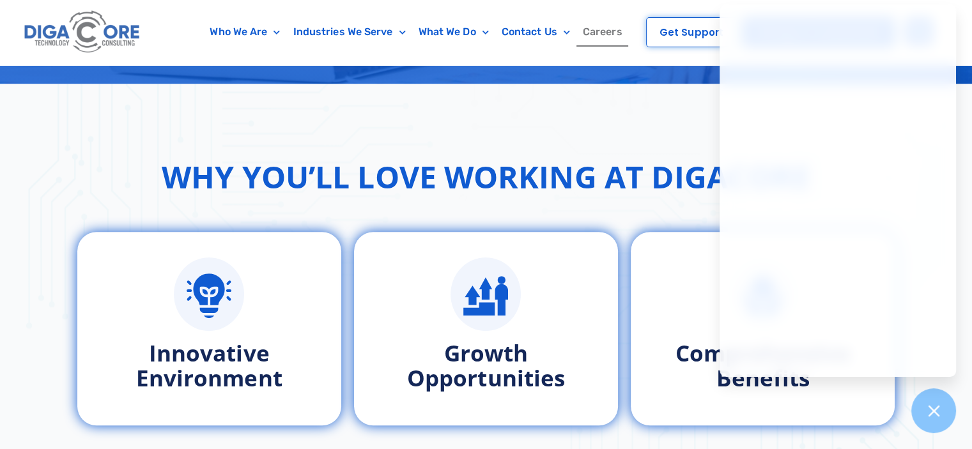
scroll to position [511, 0]
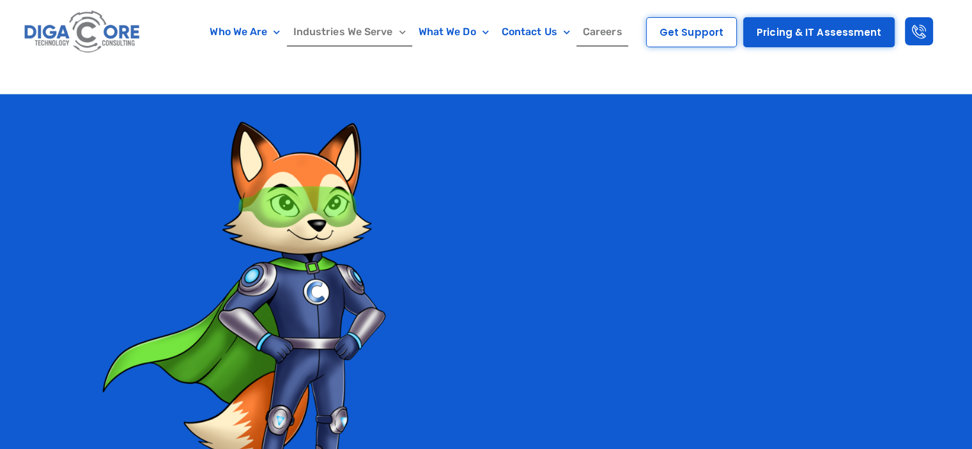
scroll to position [2235, 0]
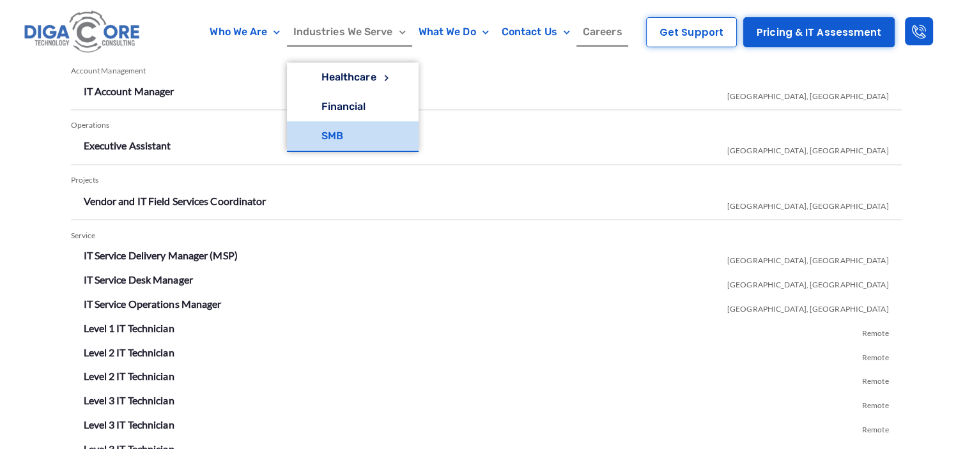
click at [327, 134] on link "SMB" at bounding box center [353, 135] width 132 height 29
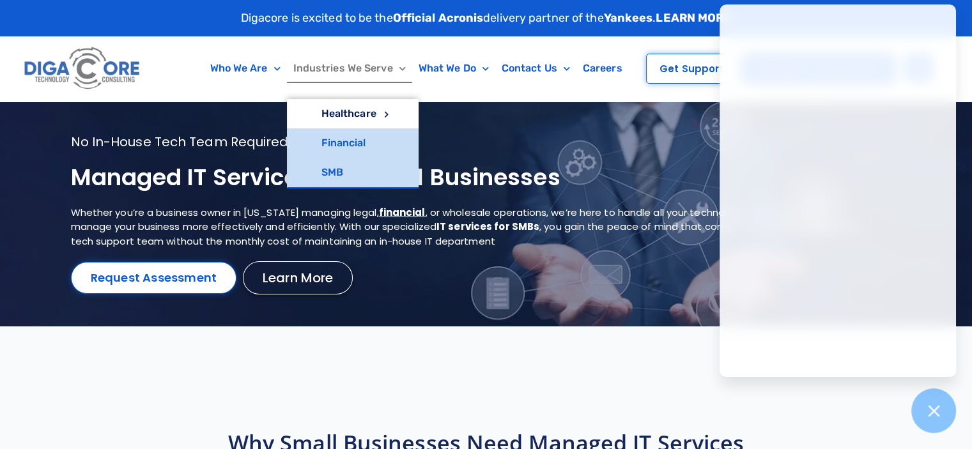
click at [338, 145] on link "Financial" at bounding box center [353, 142] width 132 height 29
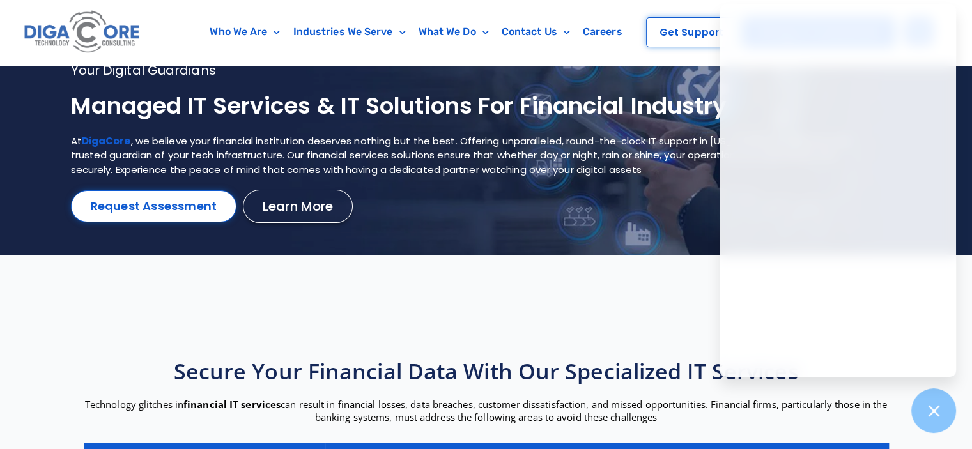
scroll to position [64, 0]
